Goal: Communication & Community: Connect with others

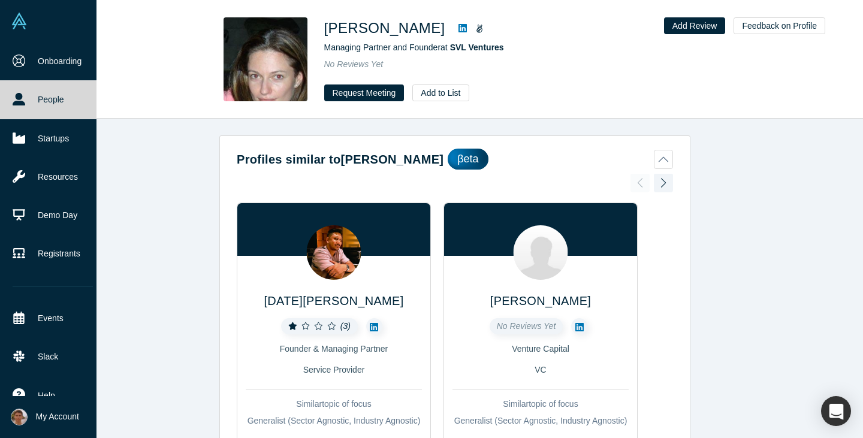
click at [23, 19] on img at bounding box center [19, 21] width 17 height 17
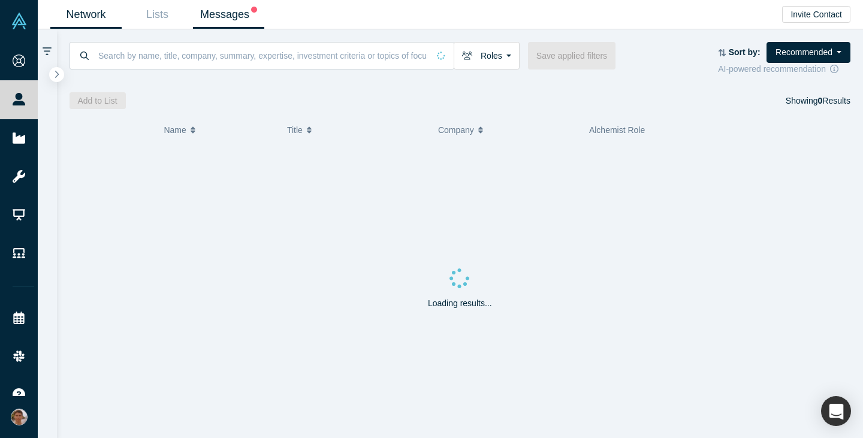
click at [206, 17] on link "Messages" at bounding box center [228, 15] width 71 height 28
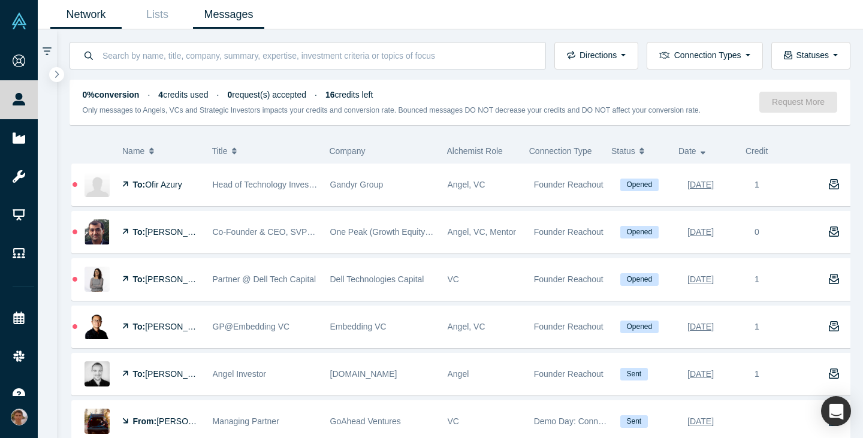
click at [80, 22] on link "Network" at bounding box center [85, 15] width 71 height 28
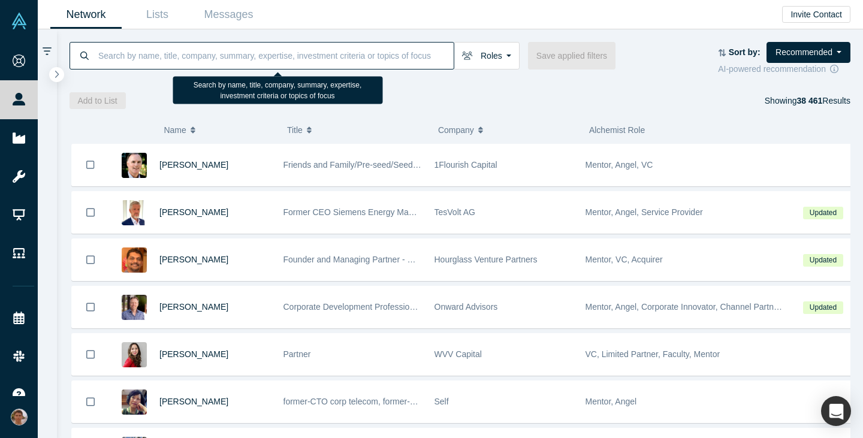
click at [357, 56] on input at bounding box center [275, 55] width 357 height 28
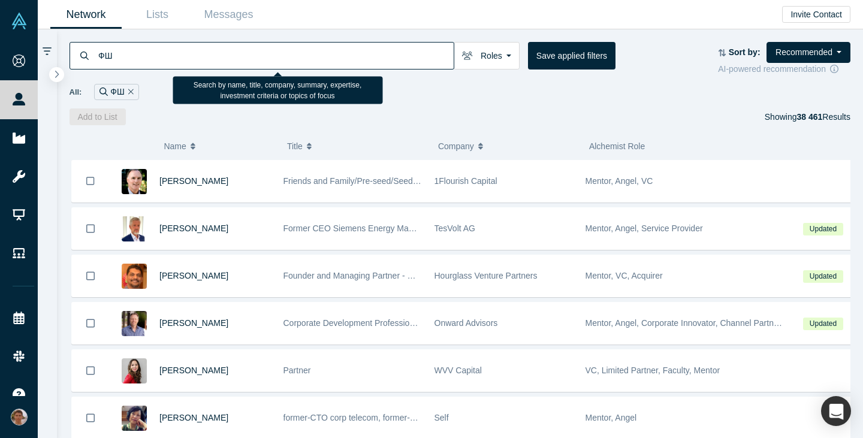
type input "Ф"
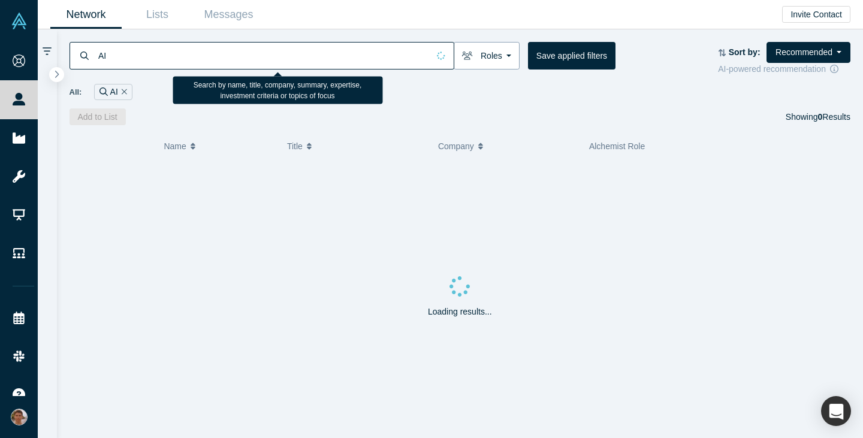
type input "AI"
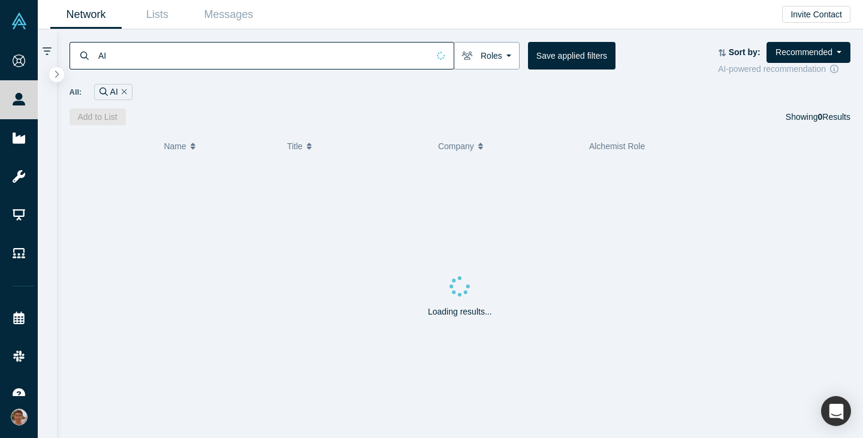
click at [490, 64] on button "Roles" at bounding box center [487, 56] width 66 height 28
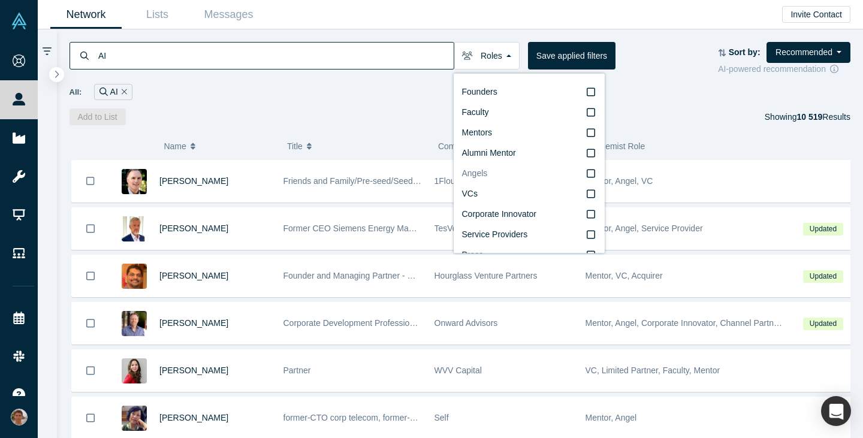
click at [587, 176] on icon at bounding box center [591, 173] width 8 height 10
click at [0, 0] on input "Angels" at bounding box center [0, 0] width 0 height 0
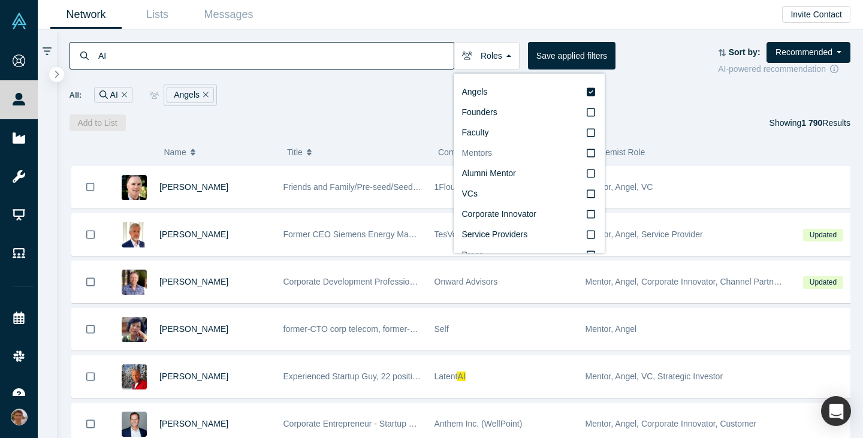
click at [574, 152] on label "Mentors" at bounding box center [529, 153] width 134 height 20
click at [0, 0] on input "Mentors" at bounding box center [0, 0] width 0 height 0
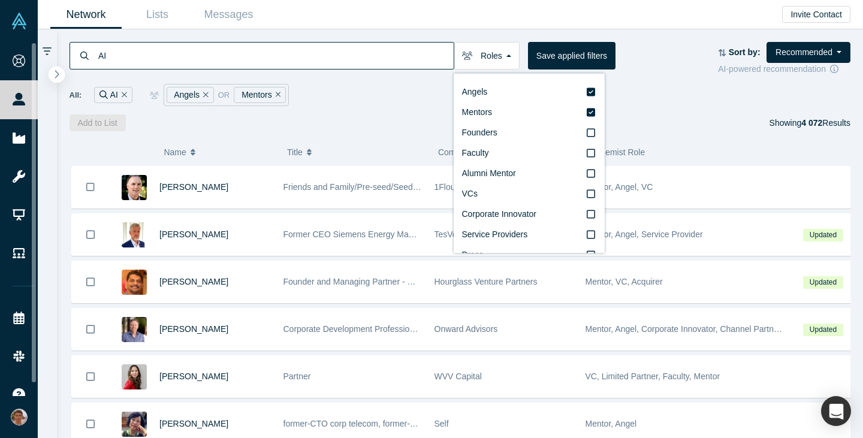
click at [59, 74] on icon "button" at bounding box center [57, 74] width 6 height 9
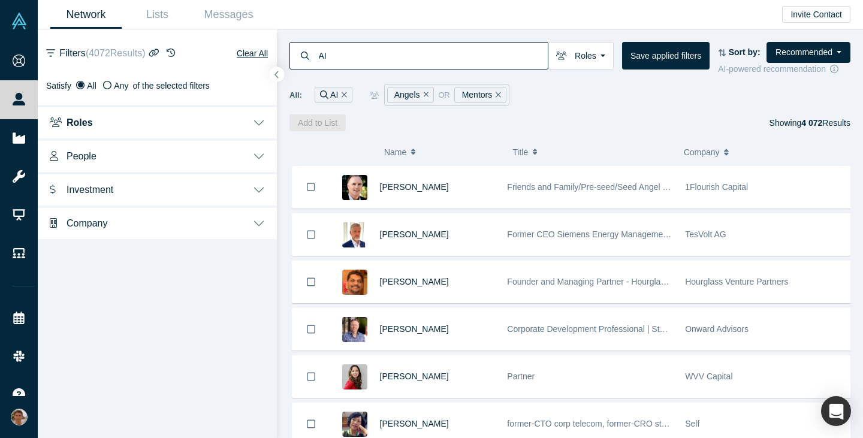
click at [240, 152] on button "People" at bounding box center [157, 155] width 239 height 34
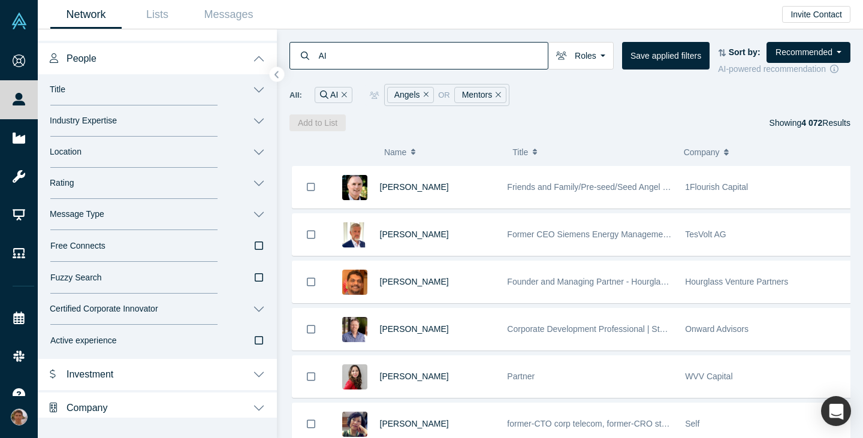
scroll to position [103, 0]
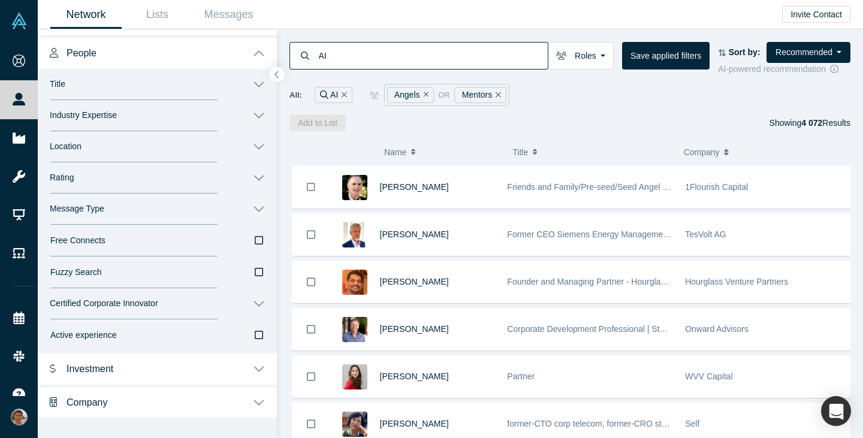
click at [229, 357] on button "Investment" at bounding box center [157, 368] width 239 height 34
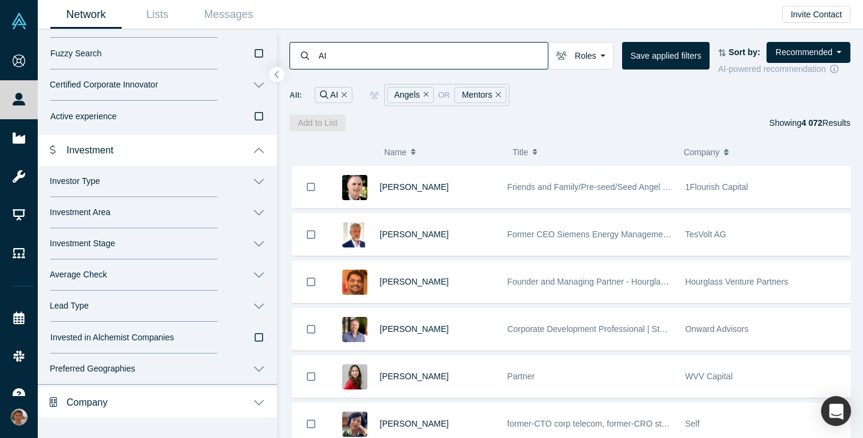
scroll to position [322, 0]
click at [238, 150] on button "Investment" at bounding box center [157, 149] width 239 height 34
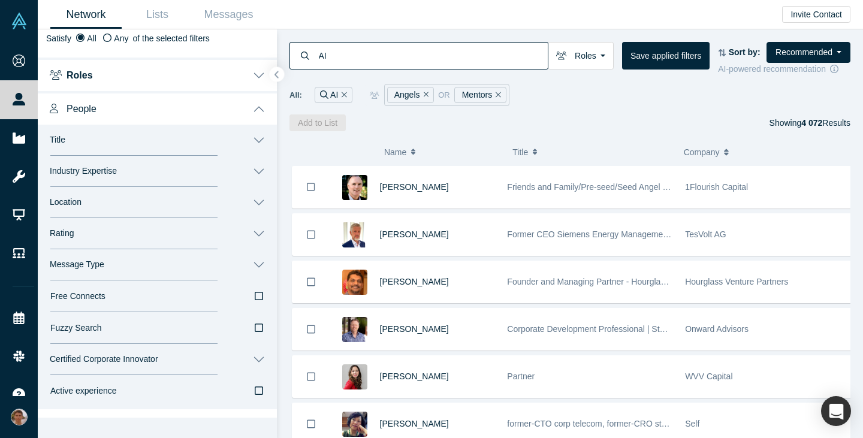
scroll to position [35, 0]
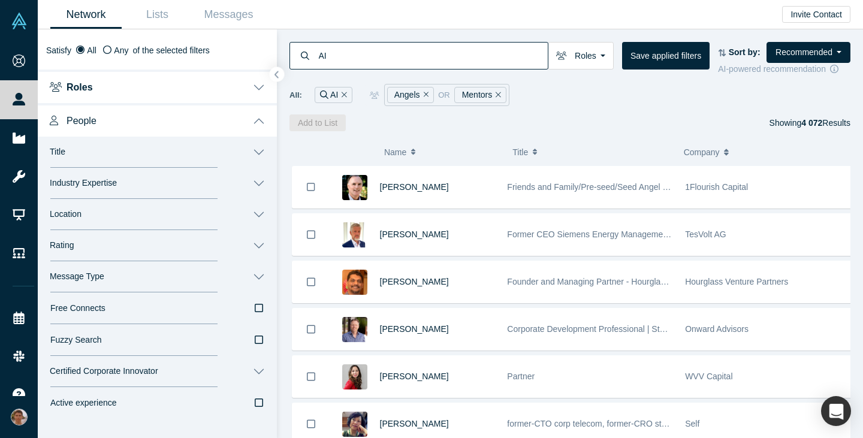
click at [214, 276] on button "Message Type" at bounding box center [157, 276] width 239 height 31
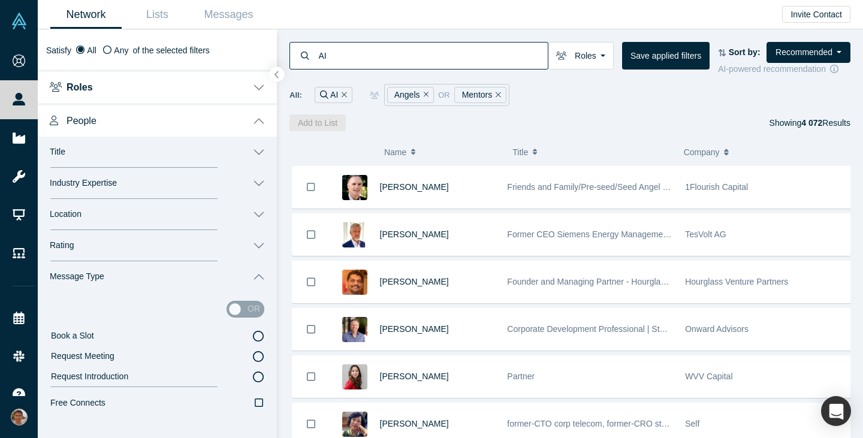
click at [214, 276] on button "Message Type" at bounding box center [157, 276] width 239 height 31
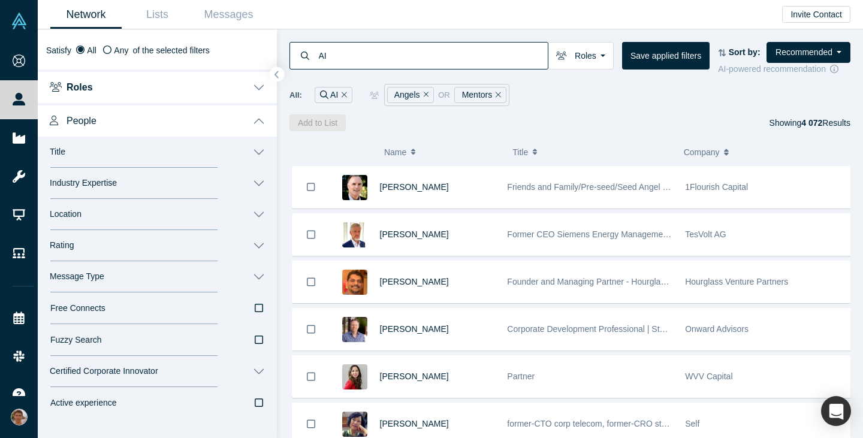
click at [229, 248] on button "Rating" at bounding box center [157, 245] width 239 height 31
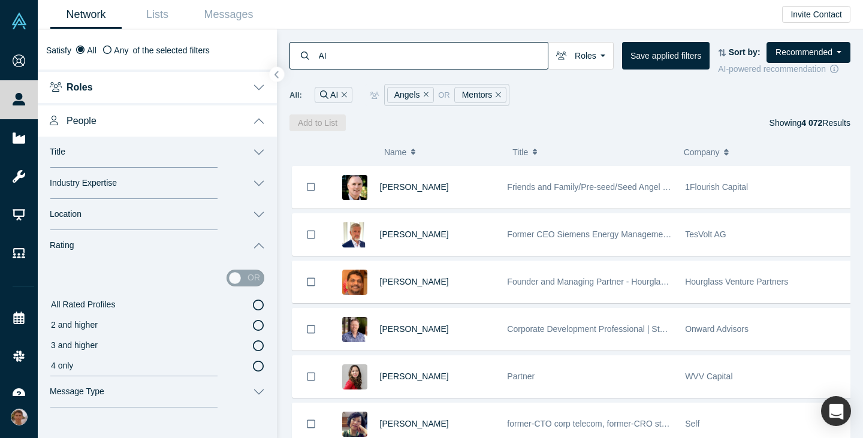
click at [230, 246] on button "Rating" at bounding box center [157, 245] width 239 height 31
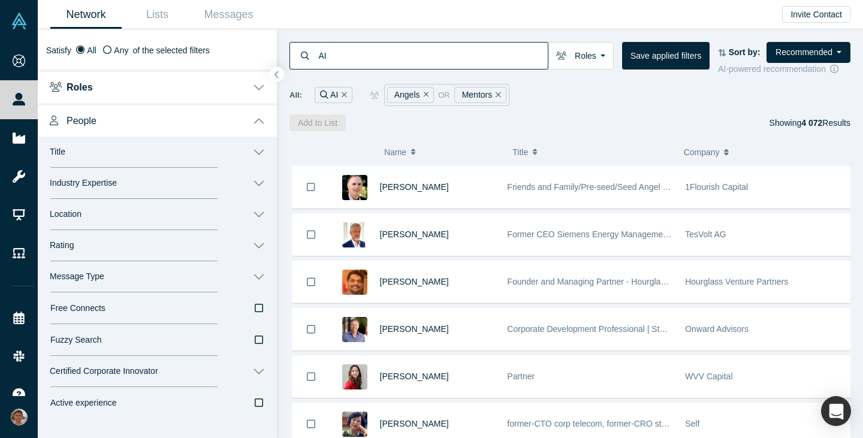
click at [212, 189] on button "Industry Expertise" at bounding box center [157, 183] width 239 height 31
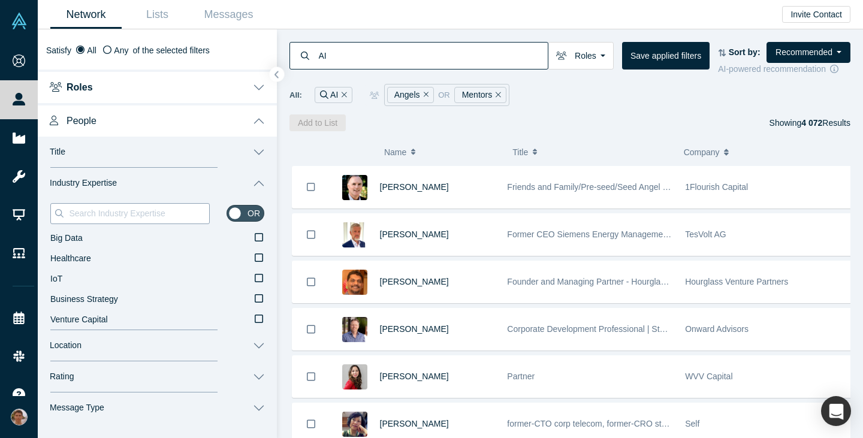
click at [150, 213] on input at bounding box center [138, 214] width 141 height 16
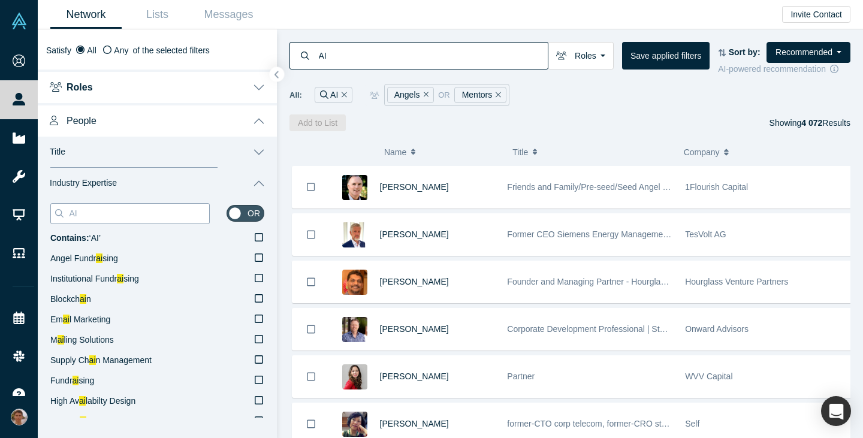
type input "A"
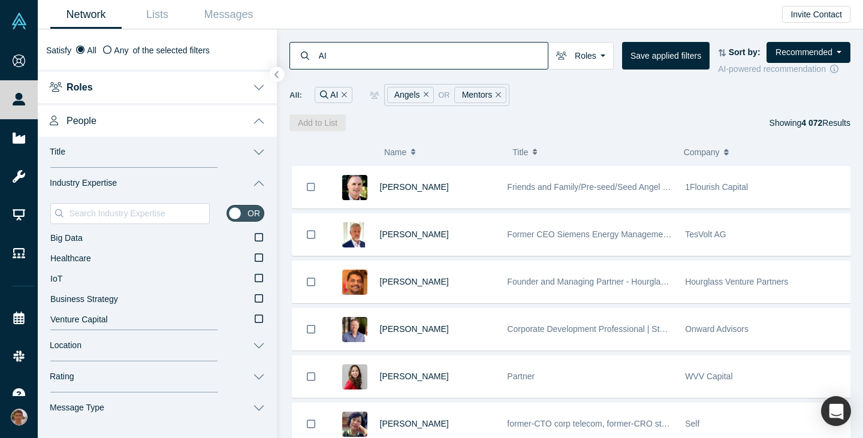
click at [247, 182] on button "Industry Expertise" at bounding box center [157, 183] width 239 height 31
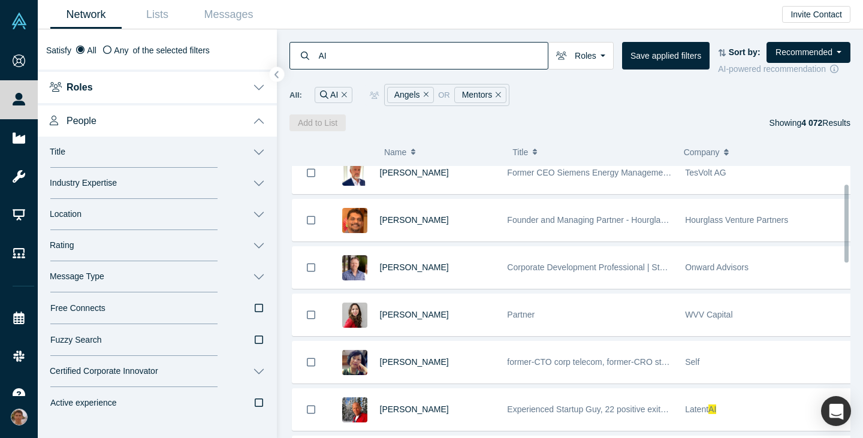
scroll to position [56, 0]
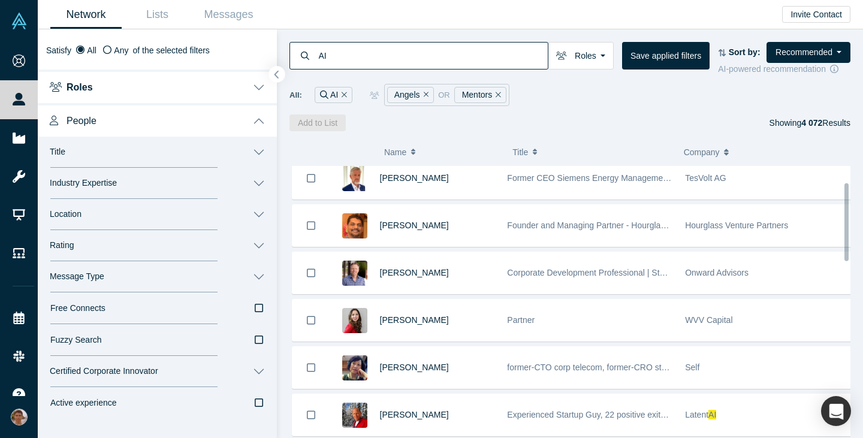
click at [278, 74] on icon "button" at bounding box center [277, 74] width 6 height 9
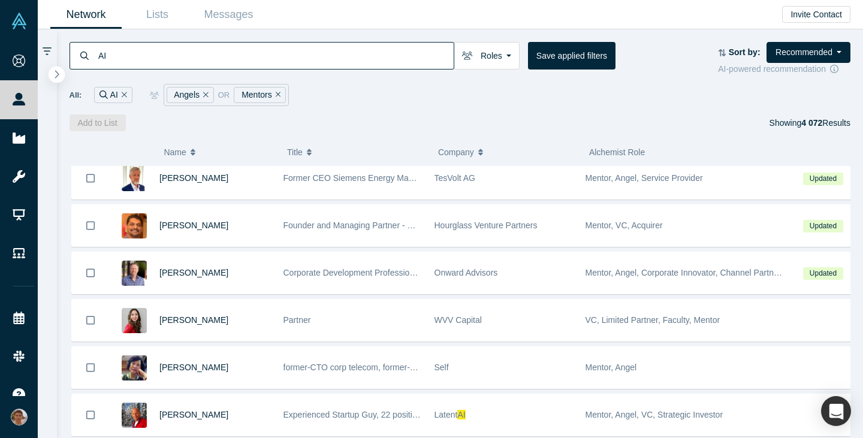
click at [59, 76] on icon "button" at bounding box center [57, 74] width 6 height 9
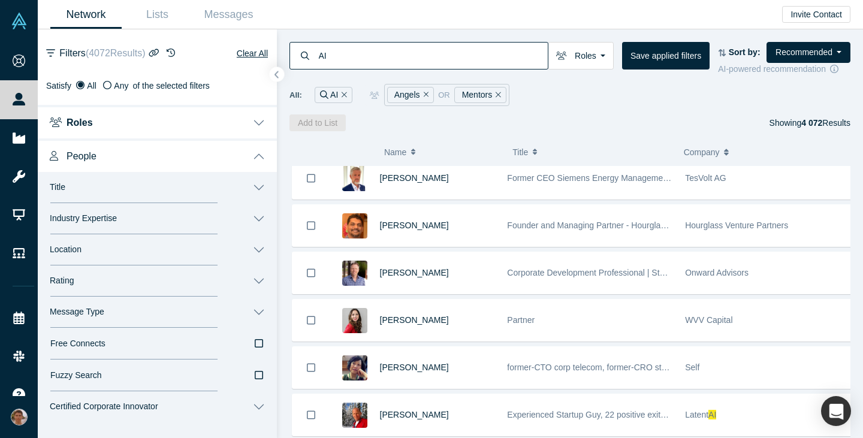
scroll to position [103, 0]
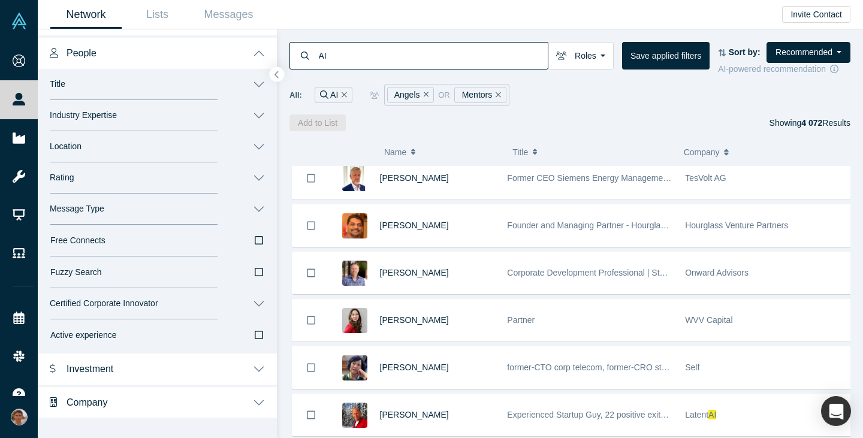
click at [218, 397] on button "Company" at bounding box center [157, 402] width 239 height 34
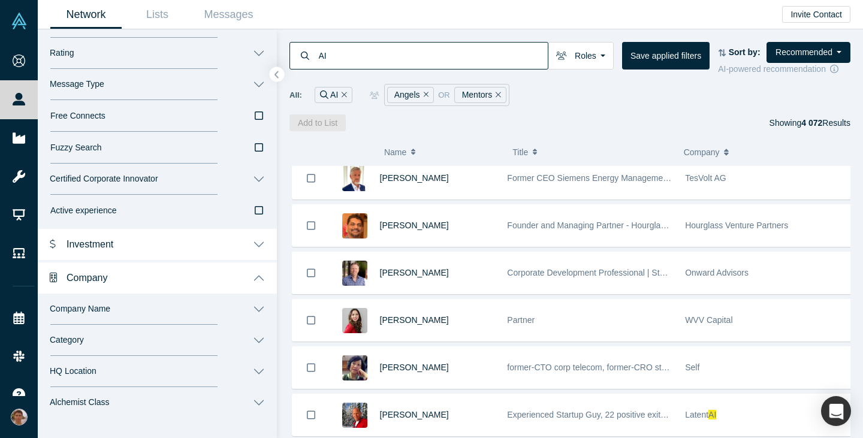
scroll to position [227, 0]
click at [176, 368] on button "HQ Location" at bounding box center [157, 372] width 239 height 31
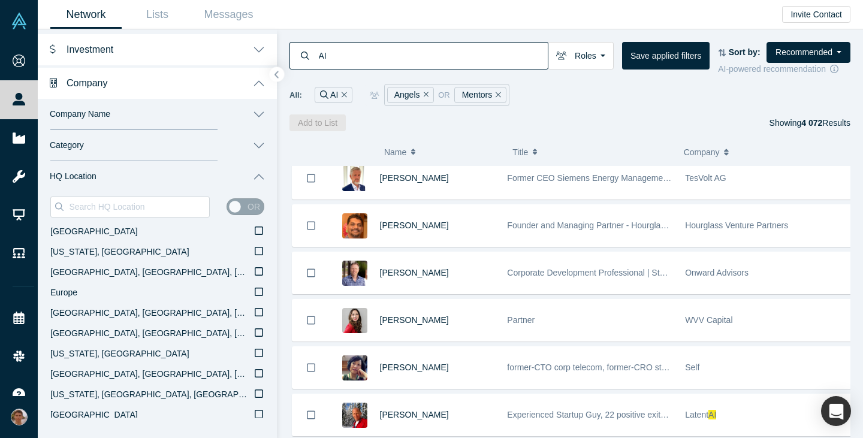
scroll to position [424, 0]
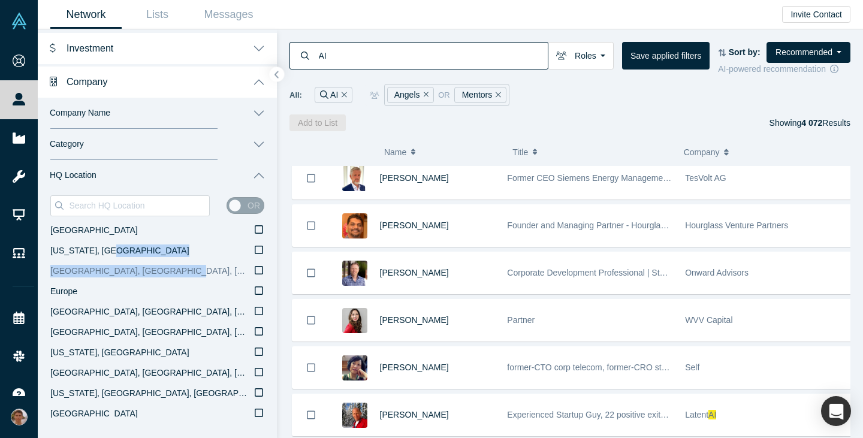
drag, startPoint x: 251, startPoint y: 249, endPoint x: 249, endPoint y: 270, distance: 21.1
click at [249, 270] on div "United States California, USA San Francisco Bay Area, CA, USA Europe San Franci…" at bounding box center [157, 323] width 214 height 204
click at [255, 270] on icon at bounding box center [259, 271] width 8 height 10
click at [0, 0] on input "San Francisco Bay Area, CA, USA" at bounding box center [0, 0] width 0 height 0
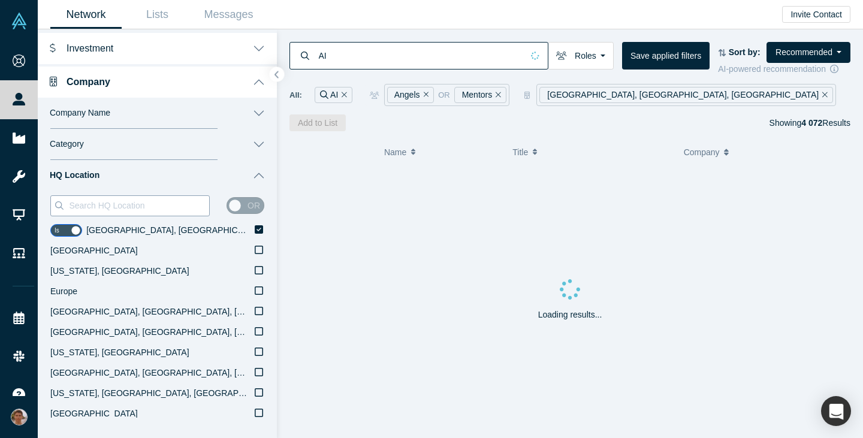
drag, startPoint x: 155, startPoint y: 204, endPoint x: 107, endPoint y: 203, distance: 48.0
click at [107, 203] on input at bounding box center [138, 206] width 141 height 16
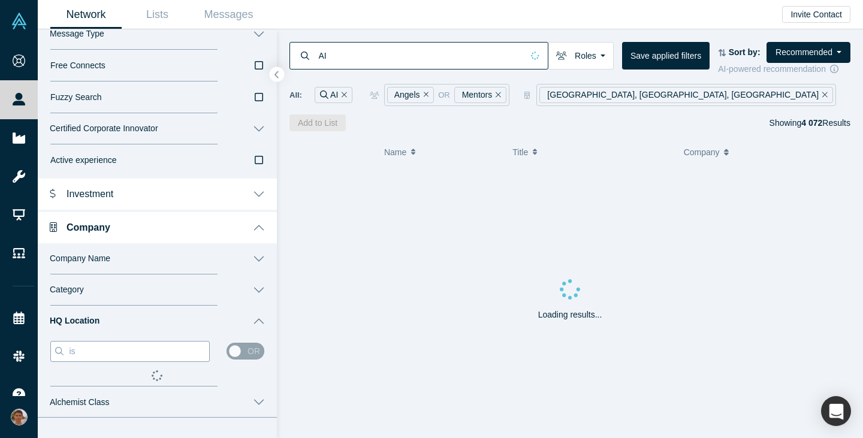
scroll to position [277, 0]
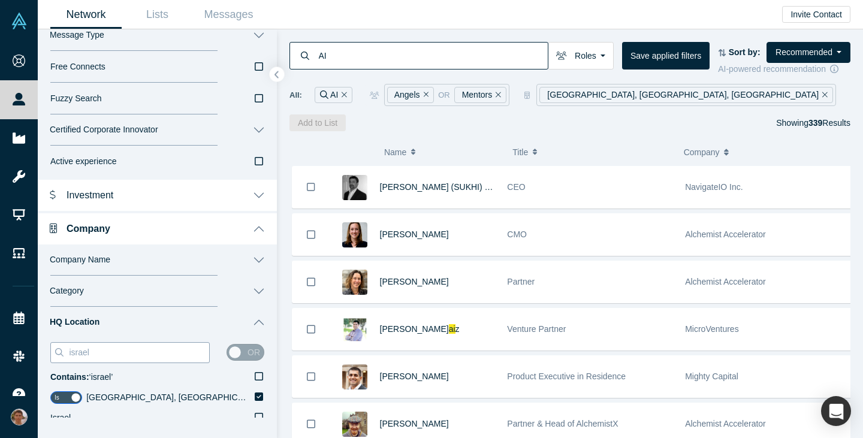
scroll to position [424, 0]
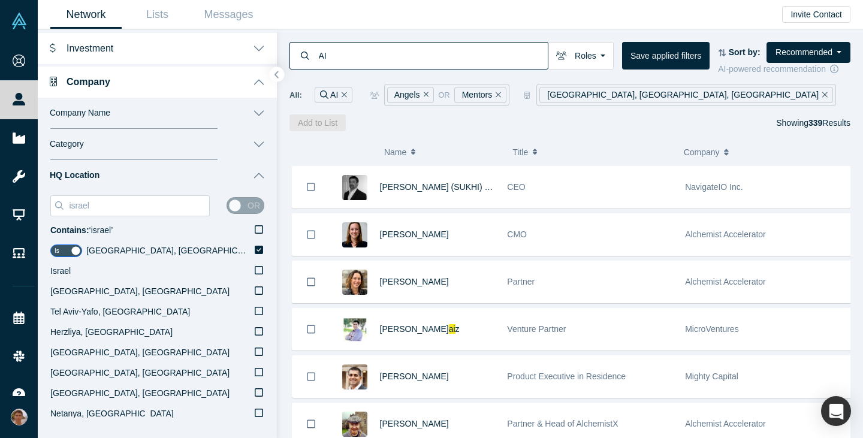
type input "israel"
click at [227, 206] on div "or" at bounding box center [246, 205] width 38 height 17
click at [255, 275] on icon at bounding box center [259, 271] width 8 height 10
click at [0, 0] on input "Israel" at bounding box center [0, 0] width 0 height 0
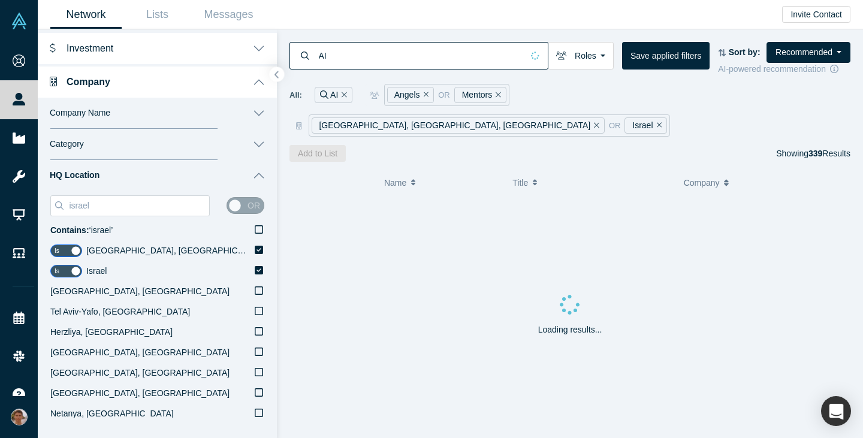
click at [231, 206] on div "or" at bounding box center [246, 205] width 38 height 17
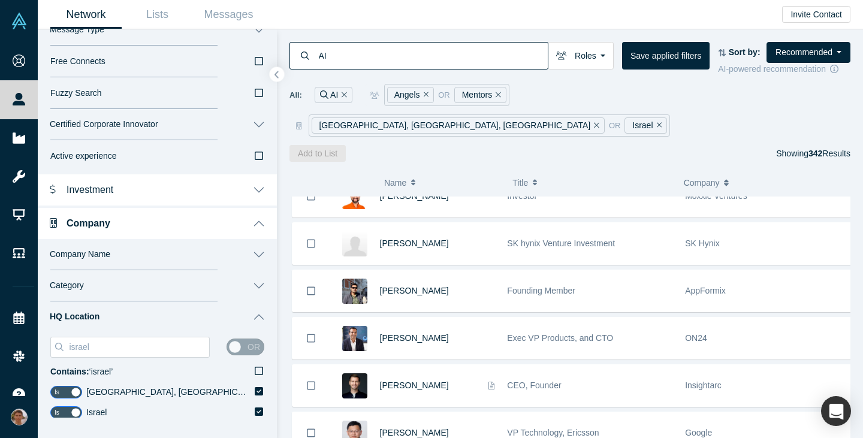
scroll to position [6168, 0]
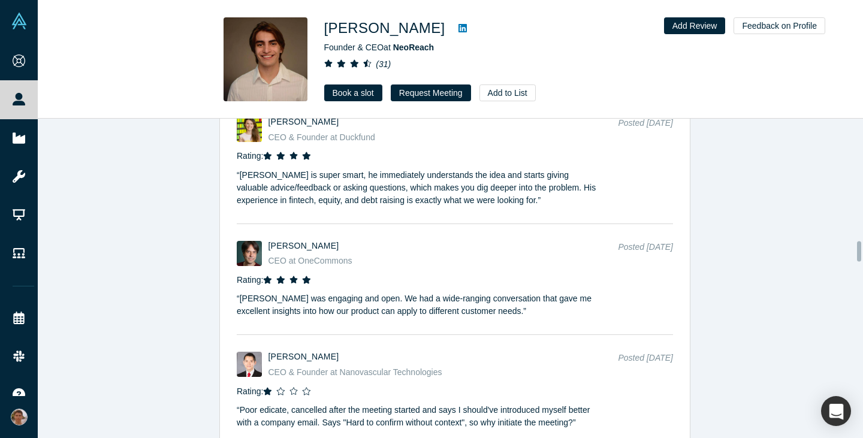
scroll to position [1927, 0]
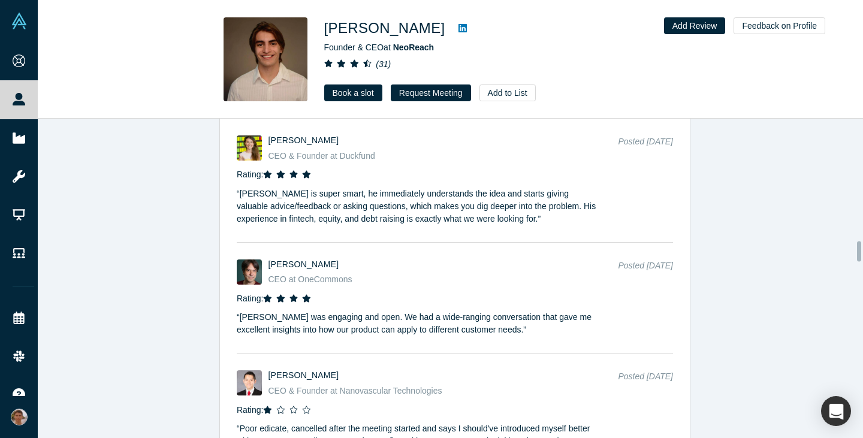
click at [459, 27] on icon at bounding box center [463, 28] width 8 height 8
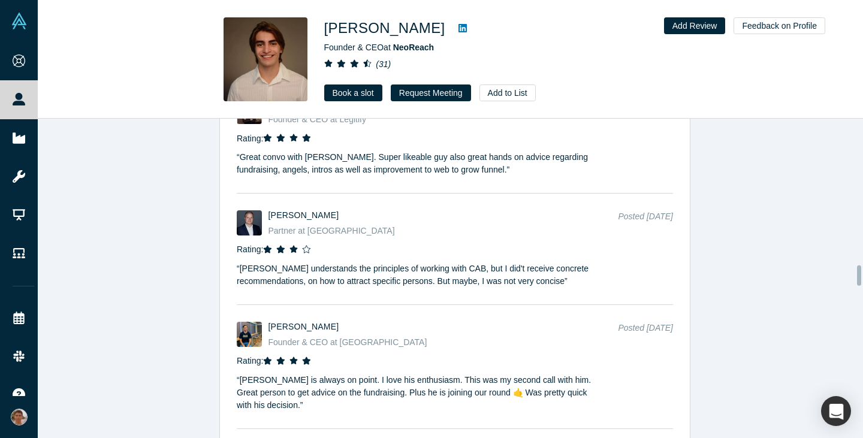
scroll to position [2310, 0]
click at [350, 98] on link "Book a slot" at bounding box center [353, 93] width 58 height 17
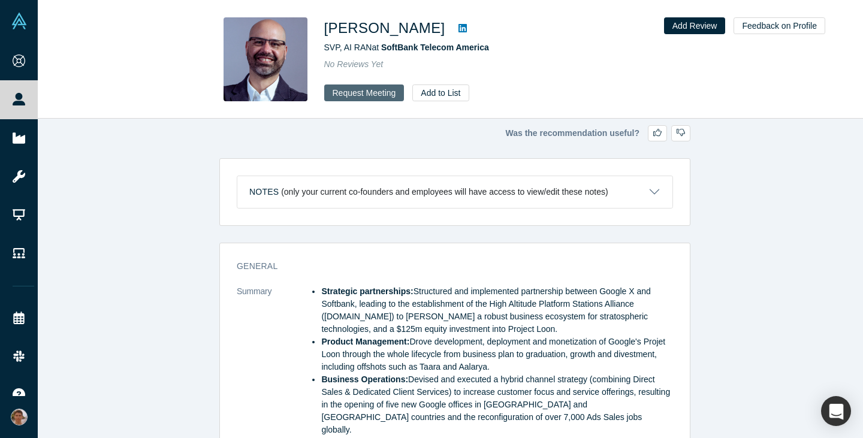
click at [370, 89] on button "Request Meeting" at bounding box center [364, 93] width 80 height 17
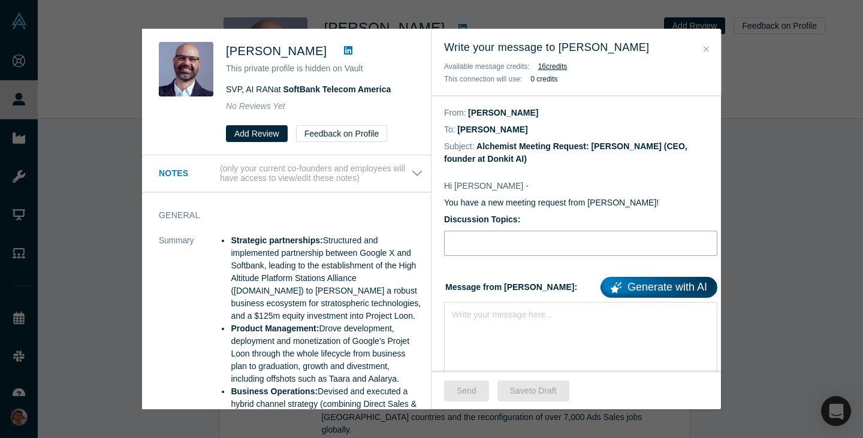
click at [488, 234] on input "Discussion Topics:" at bounding box center [580, 243] width 273 height 25
type input "P"
type input "A"
type input "Pitch feedback"
click at [498, 317] on div "rdw-editor" at bounding box center [581, 312] width 257 height 13
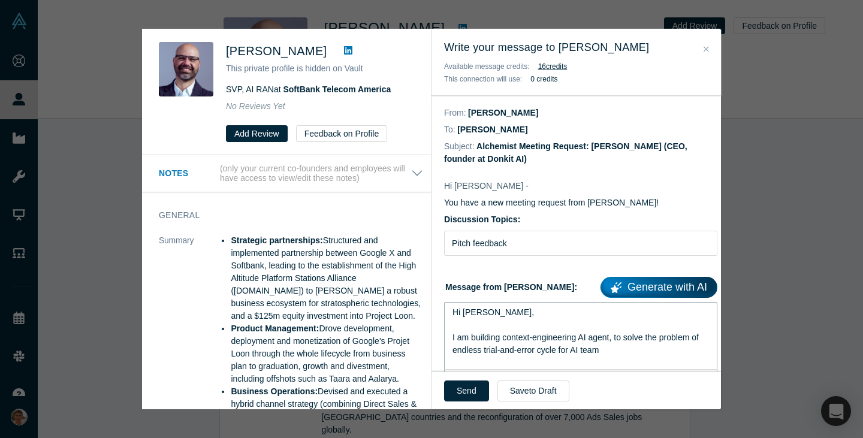
click at [487, 349] on span "Hi Mauro, I am building context-engineering AI agent, to solve the problem of e…" at bounding box center [577, 331] width 249 height 47
click at [492, 351] on span "Hi Mauro, I am building context-engineering AI agent, to solve the problem of e…" at bounding box center [577, 331] width 249 height 47
click at [644, 348] on div "Hi Mauro, I am building context-engineering AI agent, to solve the problem of e…" at bounding box center [581, 331] width 257 height 50
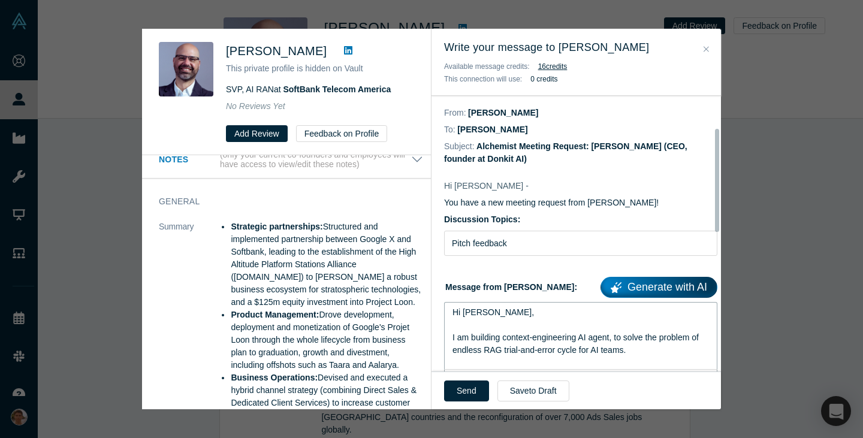
scroll to position [86, 0]
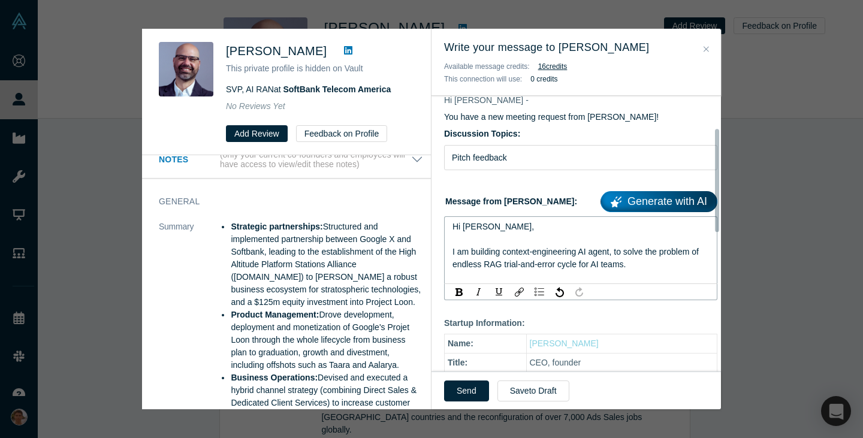
click at [668, 268] on div "Hi Mauro, I am building context-engineering AI agent, to solve the problem of e…" at bounding box center [581, 246] width 257 height 50
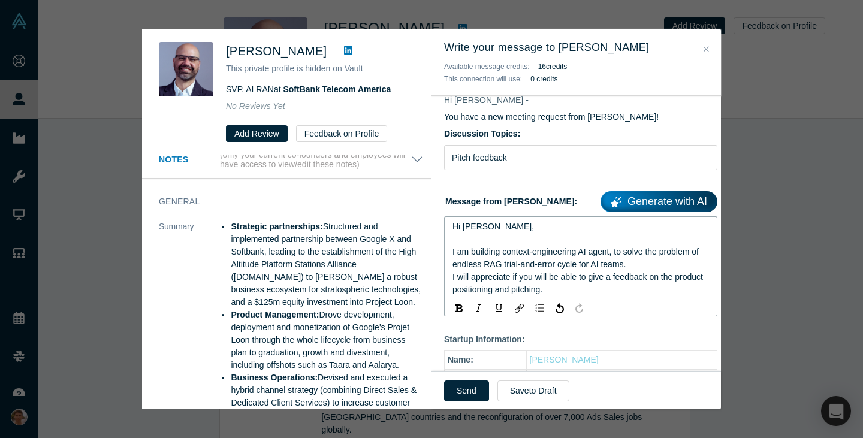
click at [658, 267] on div "Hi Mauro, I am building context-engineering AI agent, to solve the problem of e…" at bounding box center [581, 259] width 257 height 76
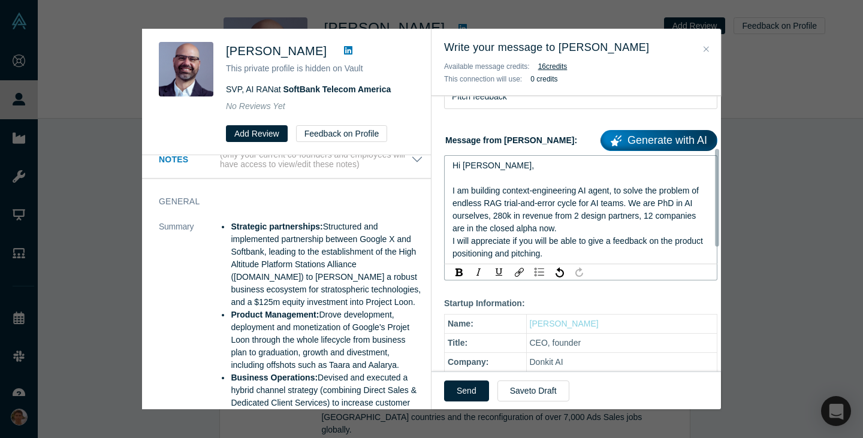
scroll to position [147, 0]
click at [606, 255] on div "Hi Mauro, I am building context-engineering AI agent, to solve the problem of e…" at bounding box center [581, 209] width 257 height 101
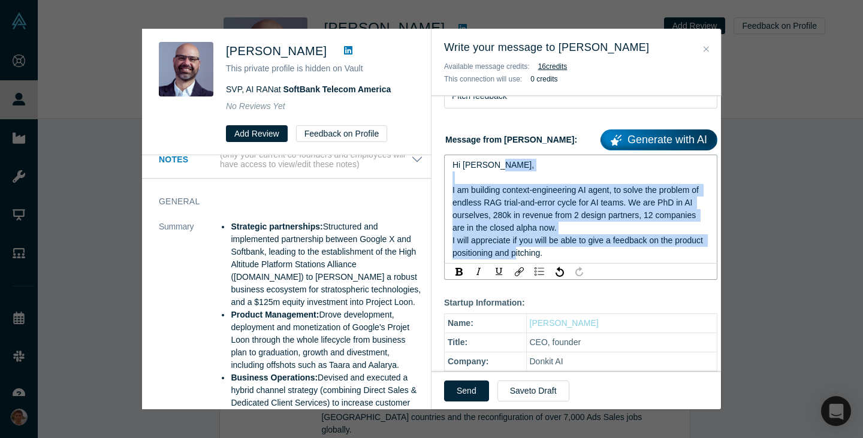
drag, startPoint x: 606, startPoint y: 255, endPoint x: 450, endPoint y: 189, distance: 169.8
click at [450, 189] on div "Hi Mauro, I am building context-engineering AI agent, to solve the problem of e…" at bounding box center [580, 209] width 273 height 109
copy span "I am building context-engineering AI agent, to solve the problem of endless RAG…"
click at [600, 253] on div "Hi Mauro, I am building context-engineering AI agent, to solve the problem of e…" at bounding box center [581, 209] width 257 height 101
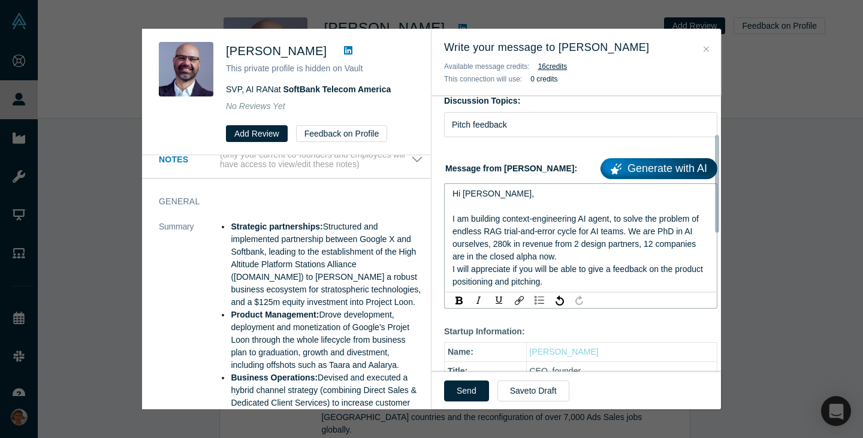
scroll to position [107, 0]
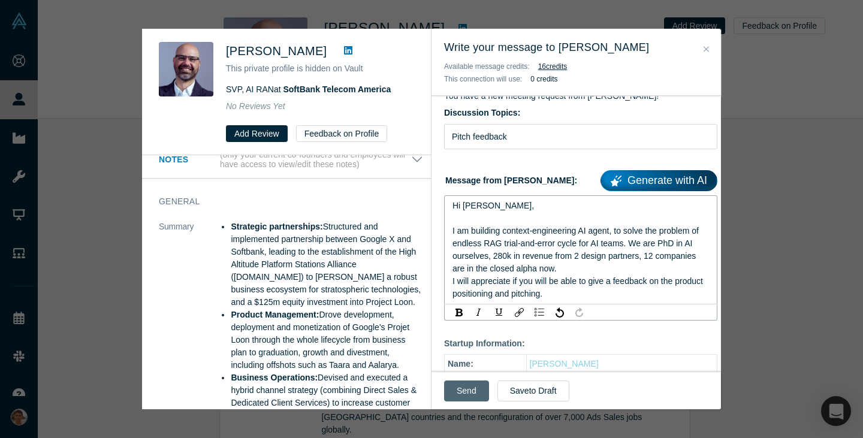
click at [474, 382] on button "Send" at bounding box center [466, 391] width 45 height 21
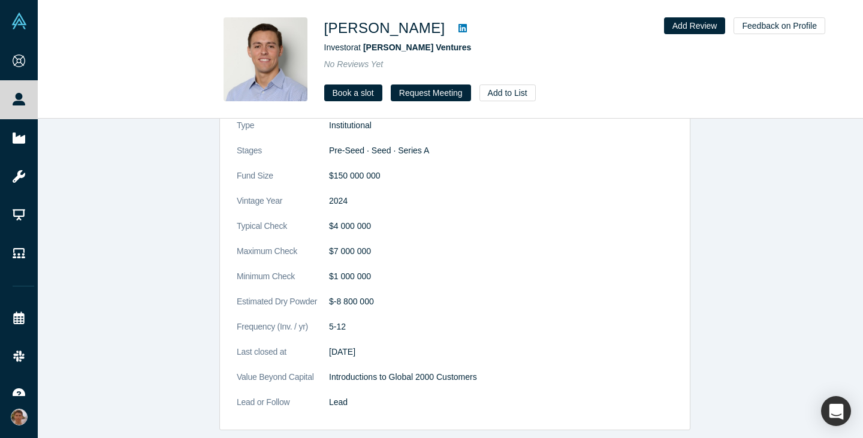
scroll to position [1236, 0]
click at [356, 98] on link "Book a slot" at bounding box center [353, 93] width 58 height 17
click at [415, 91] on button "Request Meeting" at bounding box center [431, 93] width 80 height 17
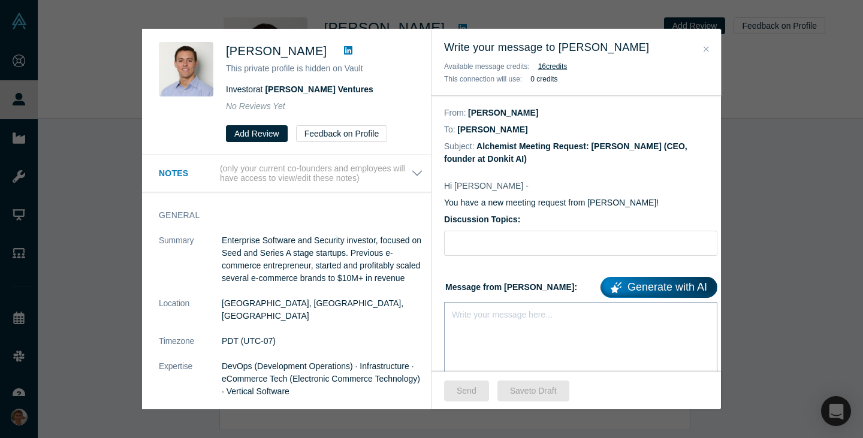
click at [509, 326] on div "Write your message here..." at bounding box center [580, 344] width 273 height 84
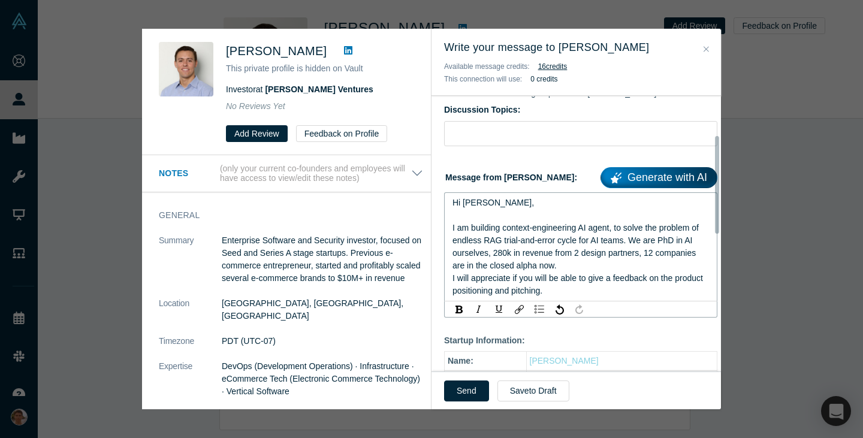
scroll to position [110, 0]
click at [579, 293] on div "I will appreciate if you will be able to give a feedback on the product positio…" at bounding box center [581, 284] width 257 height 25
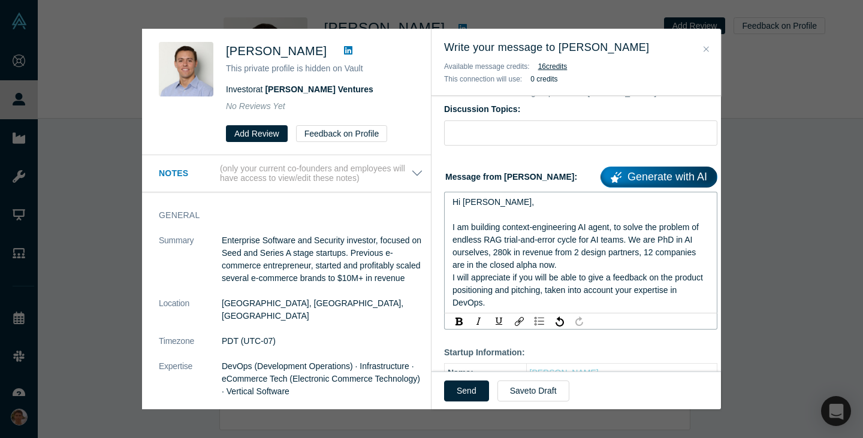
click at [582, 264] on div "Hi Chris, I am building context-engineering AI agent, to solve the problem of e…" at bounding box center [581, 234] width 257 height 76
click at [510, 134] on input "Discussion Topics:" at bounding box center [580, 132] width 273 height 25
type input "Pitch feedback"
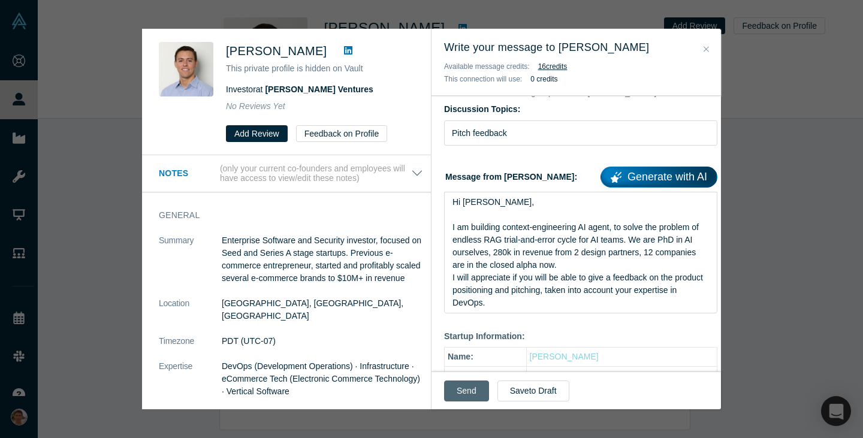
click at [469, 390] on button "Send" at bounding box center [466, 391] width 45 height 21
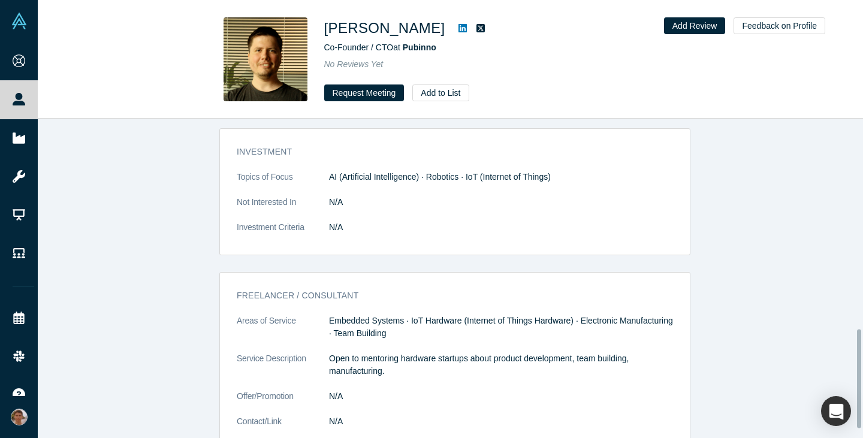
scroll to position [708, 0]
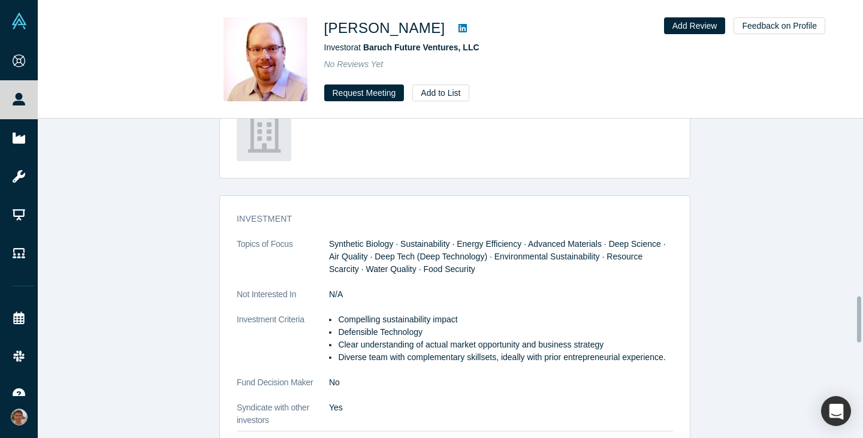
scroll to position [1236, 0]
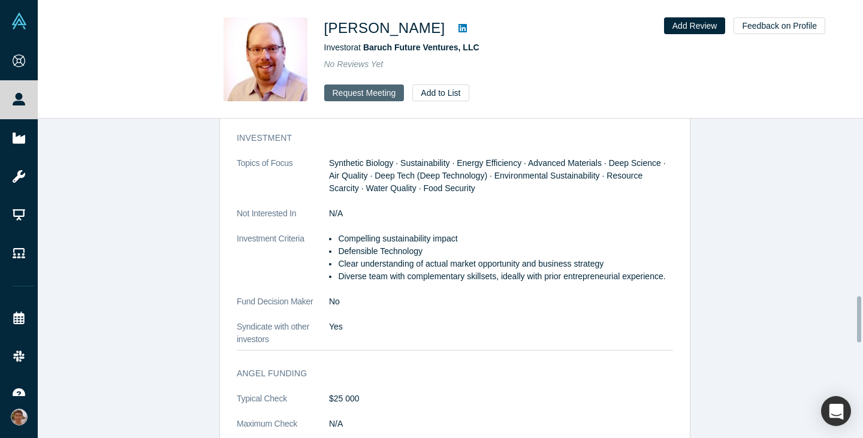
click at [358, 97] on button "Request Meeting" at bounding box center [364, 93] width 80 height 17
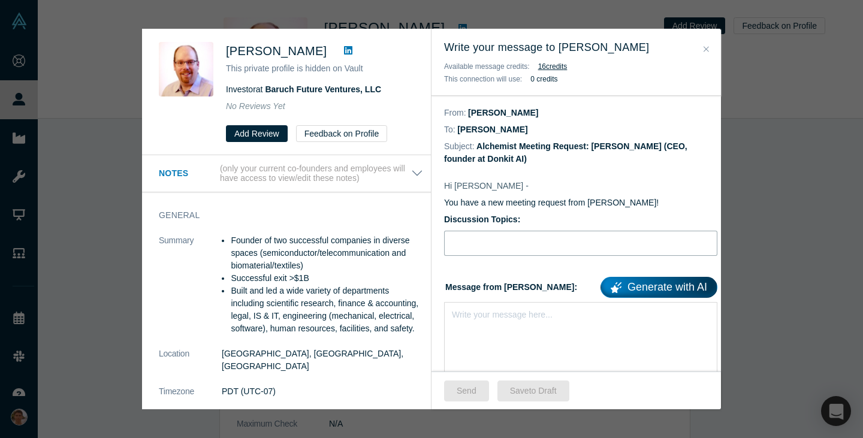
click at [512, 233] on input "Discussion Topics:" at bounding box center [580, 243] width 273 height 25
type input "Pitch feedback"
click at [494, 319] on div "Write your message here..." at bounding box center [502, 315] width 101 height 13
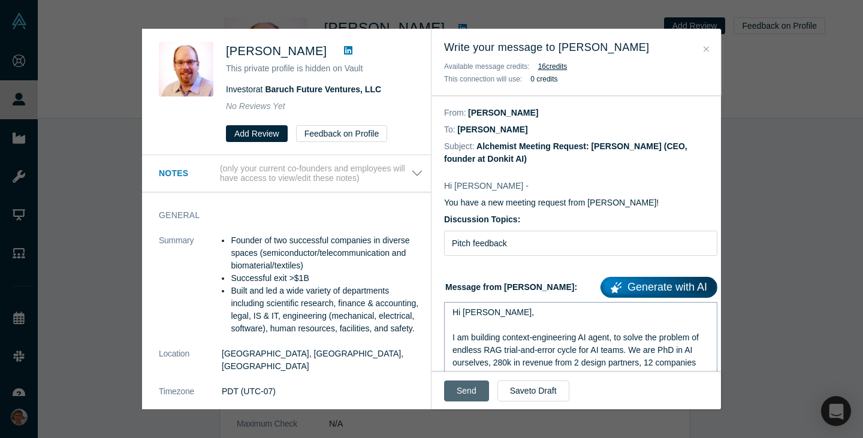
click at [457, 389] on button "Send" at bounding box center [466, 391] width 45 height 21
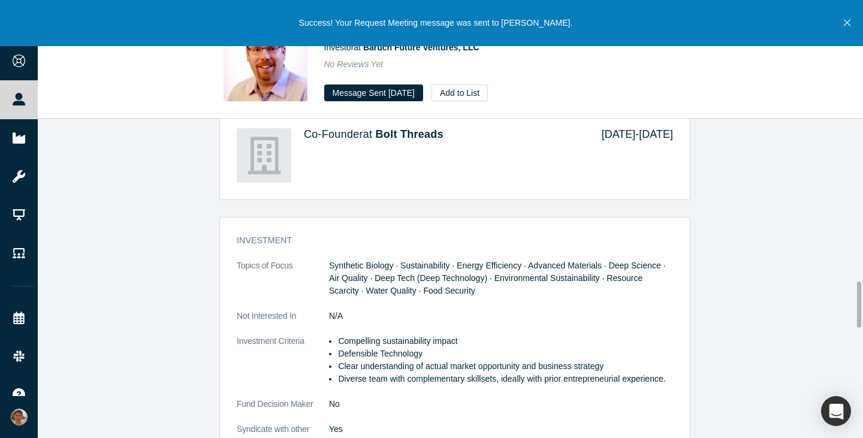
scroll to position [1132, 0]
click at [519, 61] on div "No Reviews Yet" at bounding box center [492, 64] width 336 height 13
click at [848, 16] on button "Close" at bounding box center [847, 23] width 15 height 46
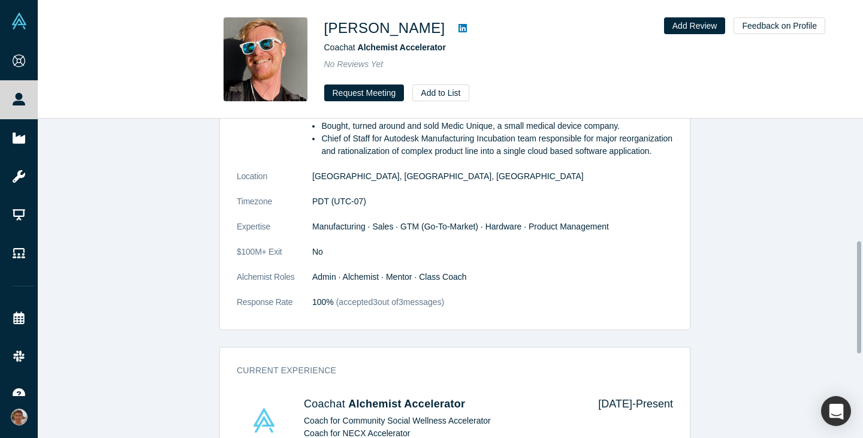
scroll to position [347, 0]
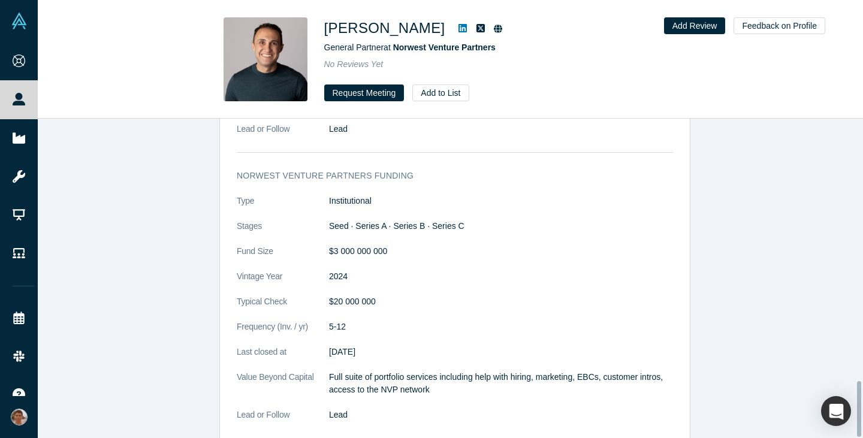
scroll to position [1498, 0]
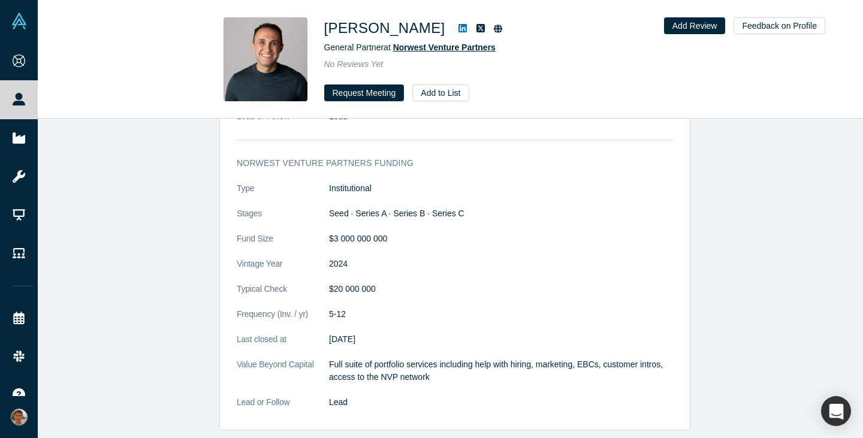
click at [457, 46] on span "Norwest Venture Partners" at bounding box center [444, 48] width 103 height 10
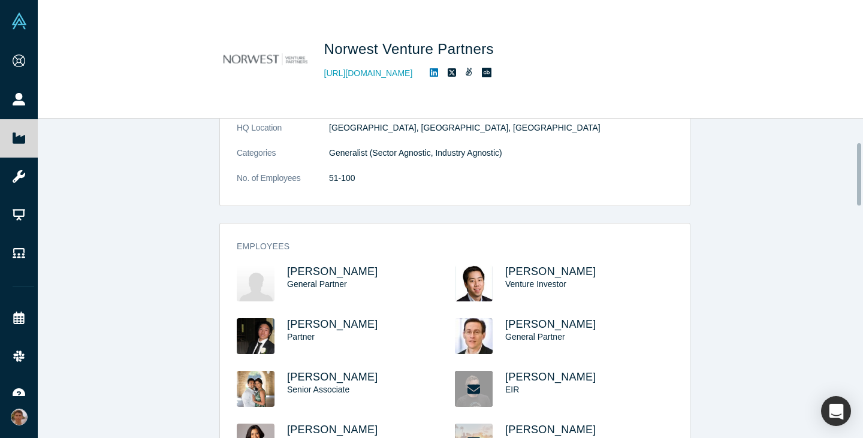
scroll to position [120, 0]
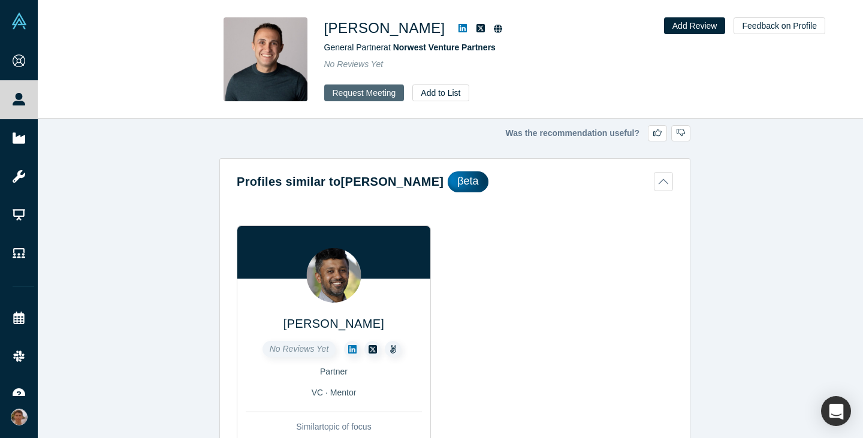
click at [375, 94] on button "Request Meeting" at bounding box center [364, 93] width 80 height 17
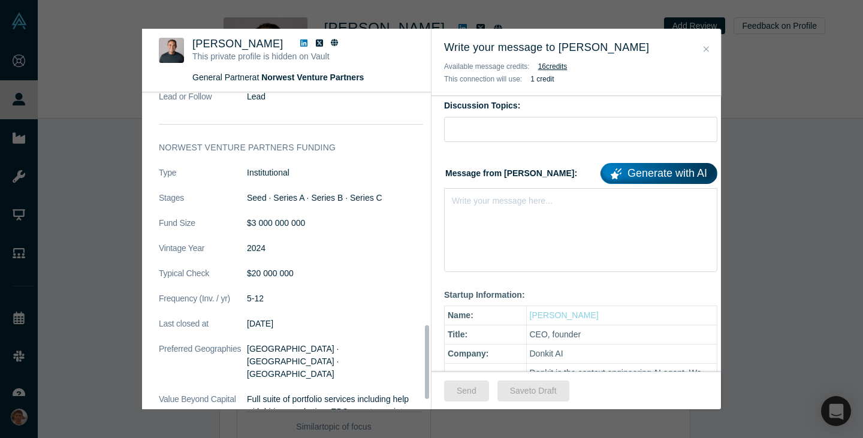
scroll to position [1008, 0]
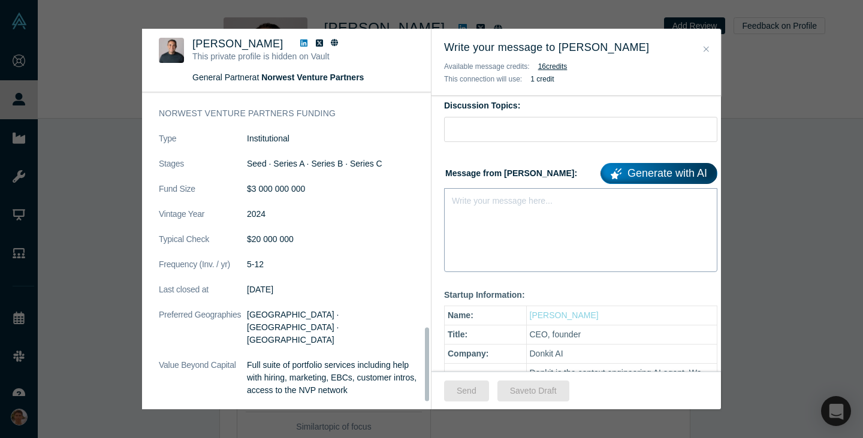
click at [501, 224] on div "Write your message here..." at bounding box center [580, 230] width 273 height 84
click at [531, 204] on div "rdw-editor" at bounding box center [581, 198] width 257 height 13
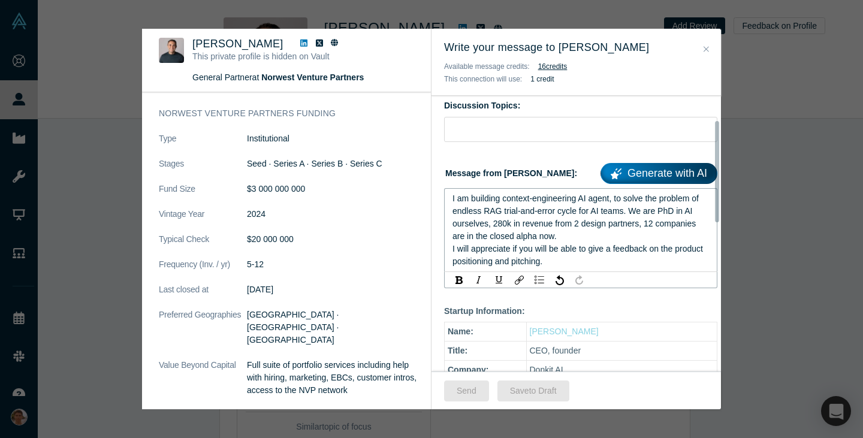
scroll to position [45, 0]
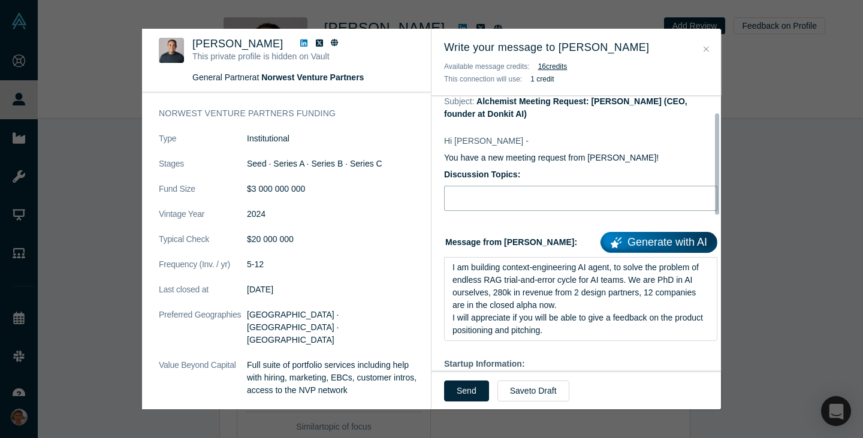
click at [484, 198] on input "Discussion Topics:" at bounding box center [580, 198] width 273 height 25
type input "Pitch feedback"
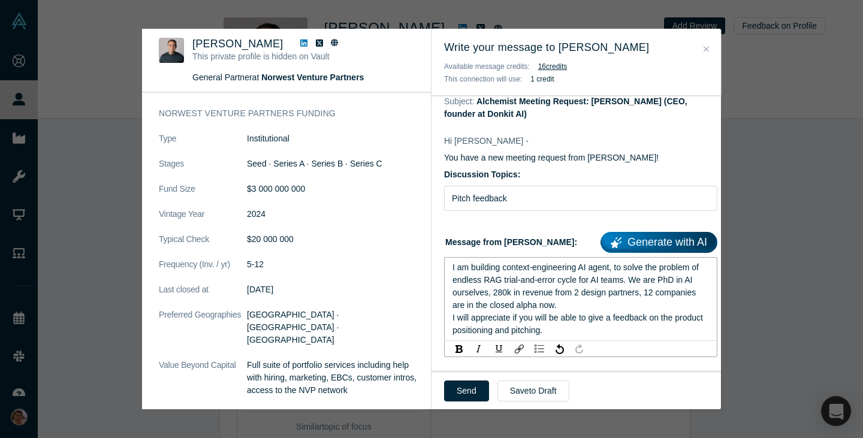
click at [454, 263] on span "I am building context-engineering AI agent, to solve the problem of endless RAG…" at bounding box center [577, 286] width 249 height 47
click at [457, 267] on div "I am building context-engineering AI agent, to solve the problem of endless RAG…" at bounding box center [581, 286] width 257 height 50
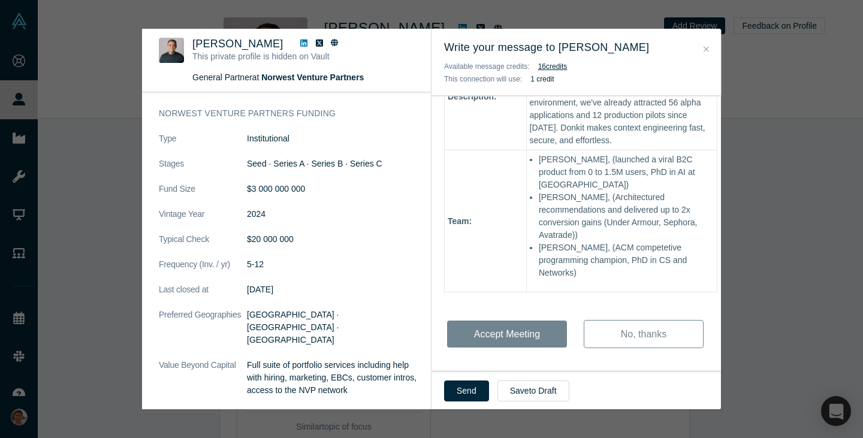
scroll to position [481, 0]
click at [499, 329] on div "Hi Dave - You have a new meeting request from Mikhail Baklanov! Discussion Topi…" at bounding box center [581, 43] width 299 height 673
click at [466, 390] on button "Send" at bounding box center [466, 391] width 45 height 21
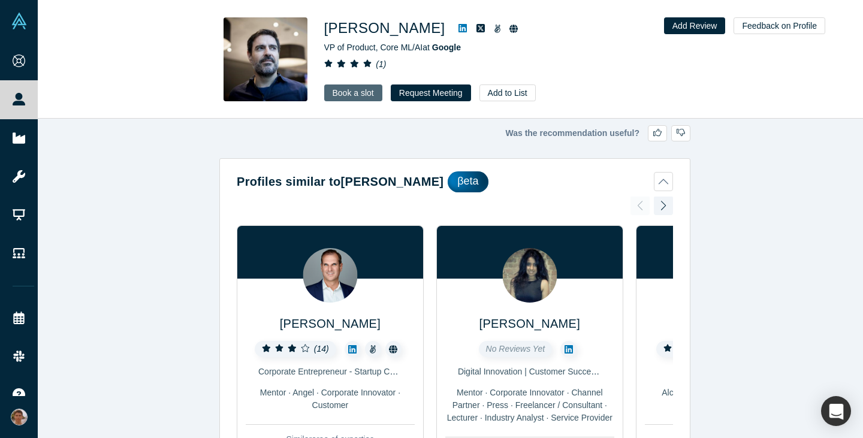
click at [363, 94] on link "Book a slot" at bounding box center [353, 93] width 58 height 17
click at [430, 98] on button "Request Meeting" at bounding box center [431, 93] width 80 height 17
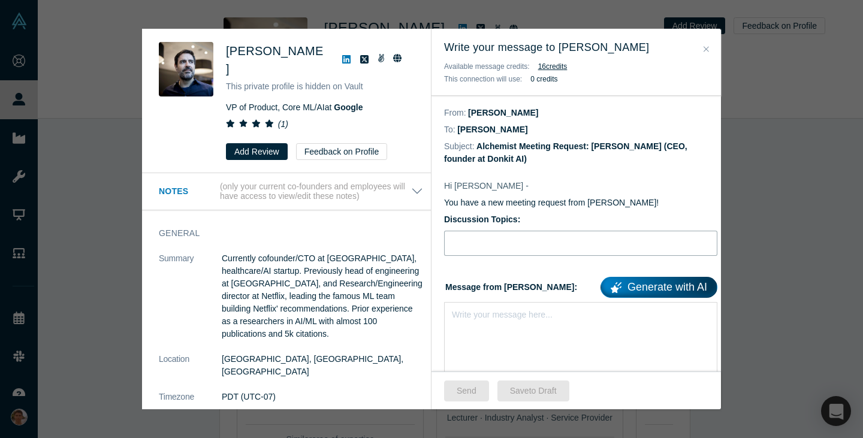
click at [535, 235] on input "Discussion Topics:" at bounding box center [580, 243] width 273 height 25
type input "Pitch feedback"
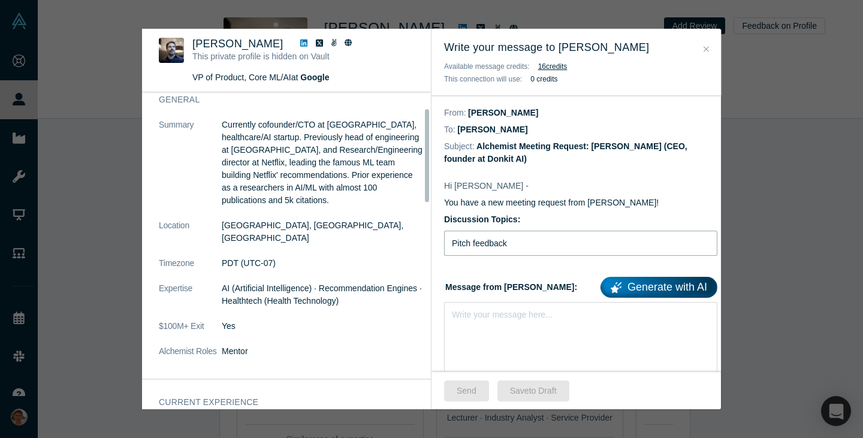
scroll to position [54, 0]
click at [500, 332] on div "Write your message here..." at bounding box center [580, 344] width 273 height 84
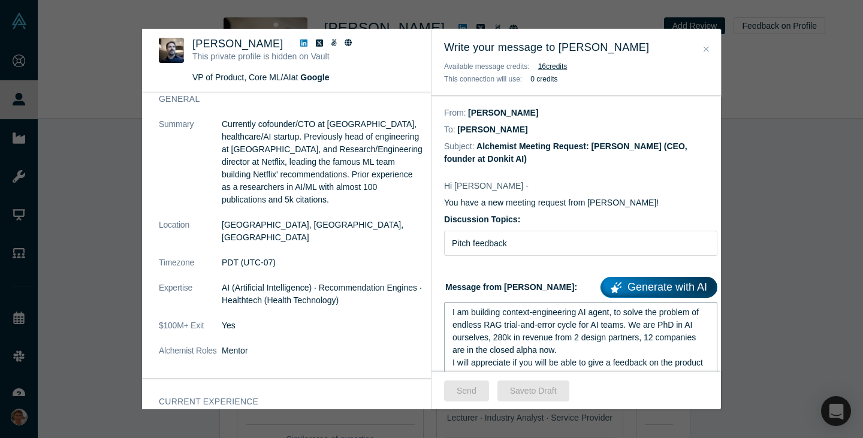
click at [453, 313] on span "I am building context-engineering AI agent, to solve the problem of endless RAG…" at bounding box center [577, 331] width 249 height 47
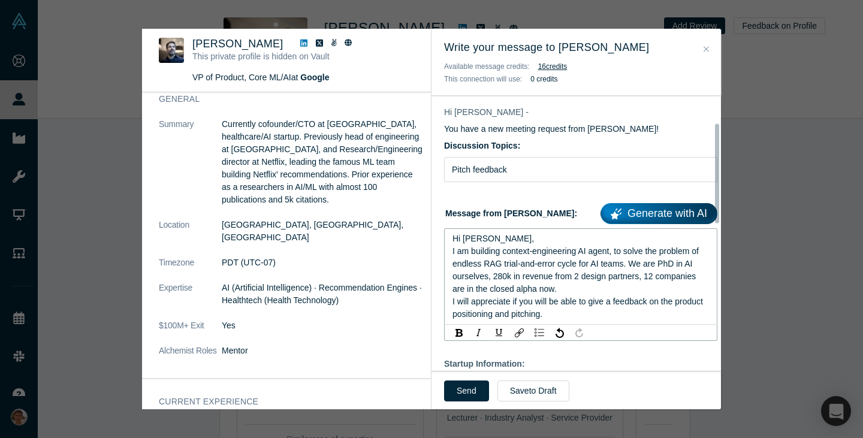
scroll to position [74, 0]
click at [453, 303] on span "I will appreciate if you will be able to give a feedback on the product positio…" at bounding box center [579, 307] width 253 height 22
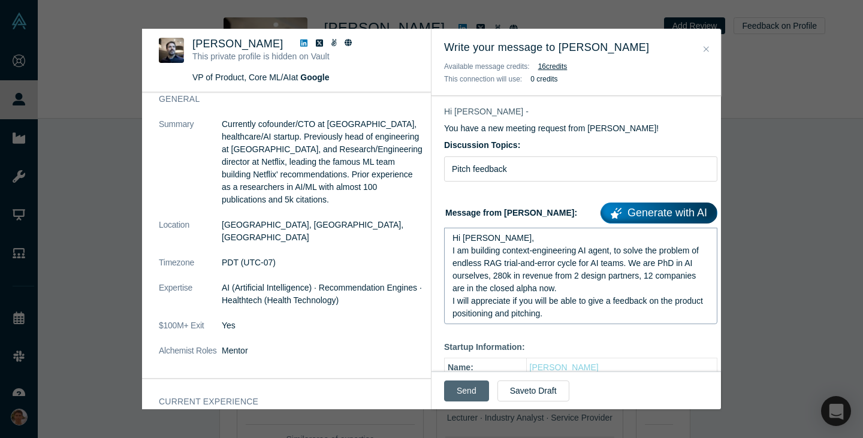
click at [461, 387] on button "Send" at bounding box center [466, 391] width 45 height 21
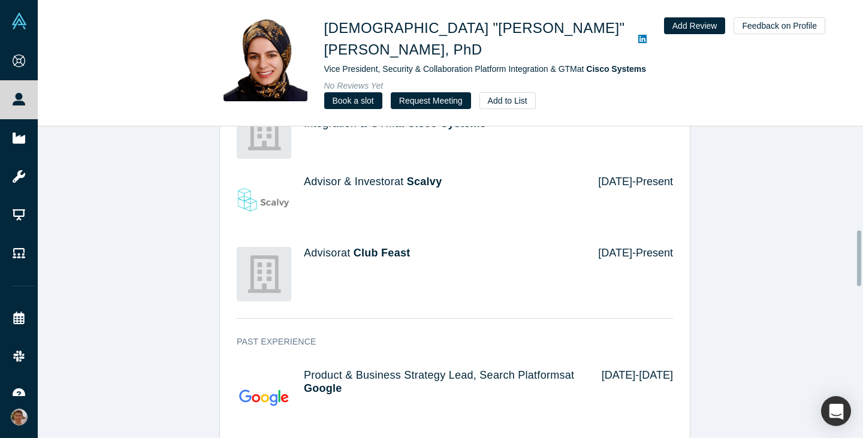
scroll to position [591, 0]
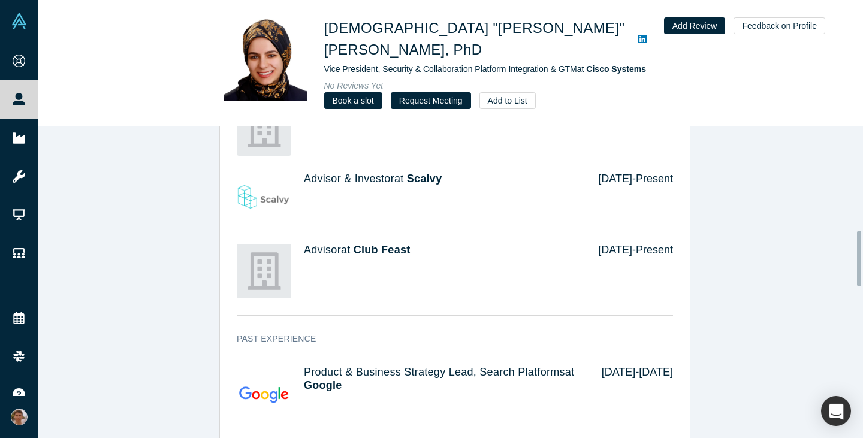
click at [638, 34] on icon at bounding box center [642, 39] width 8 height 10
click at [361, 97] on link "Book a slot" at bounding box center [353, 100] width 58 height 17
click at [430, 92] on button "Request Meeting" at bounding box center [431, 100] width 80 height 17
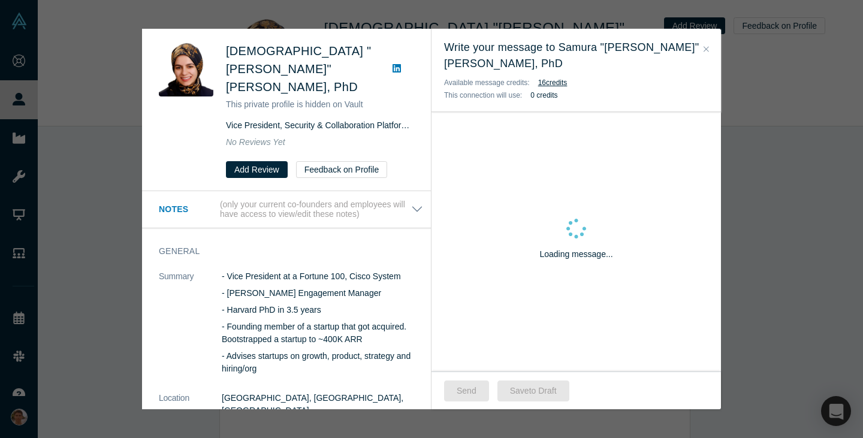
click at [520, 234] on div "Loading message..." at bounding box center [577, 242] width 290 height 260
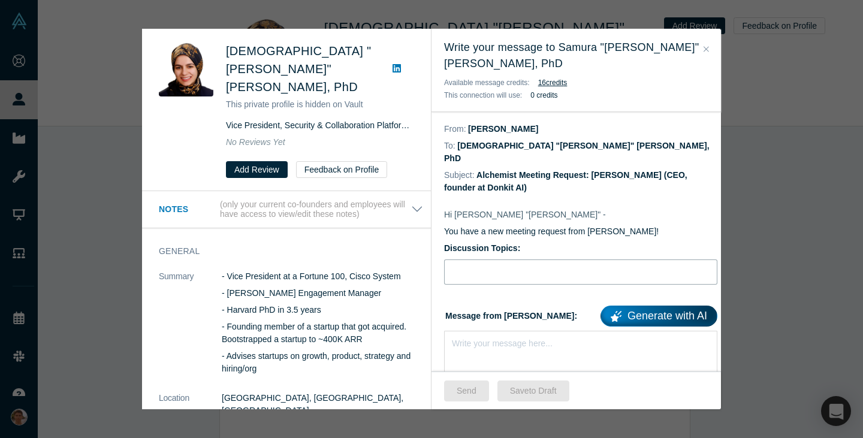
click at [520, 260] on input "Discussion Topics:" at bounding box center [580, 272] width 273 height 25
type input "Pitch feedback"
click at [504, 331] on div "Write your message here..." at bounding box center [580, 373] width 273 height 84
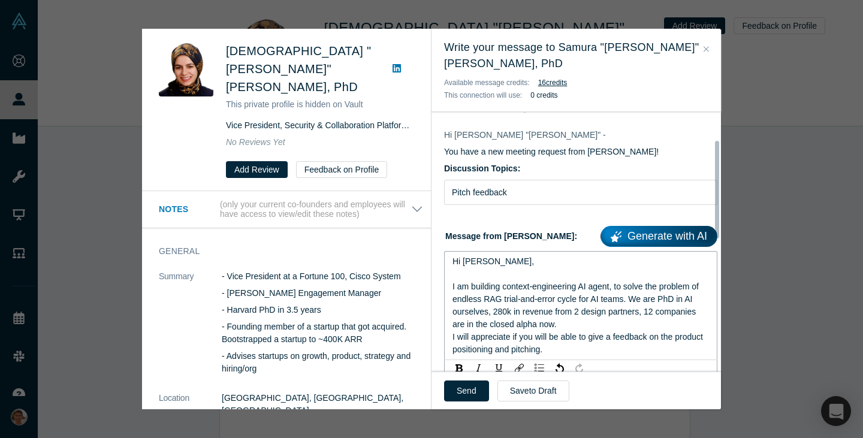
scroll to position [80, 0]
click at [468, 388] on button "Send" at bounding box center [466, 391] width 45 height 21
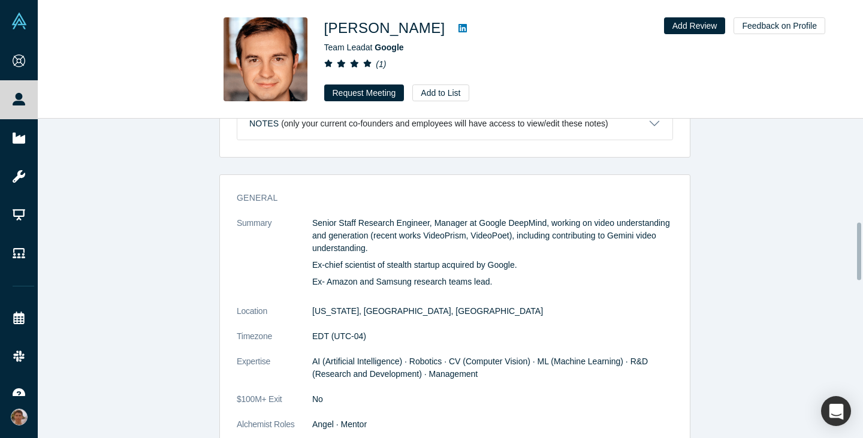
scroll to position [523, 0]
click at [459, 32] on icon at bounding box center [463, 28] width 8 height 8
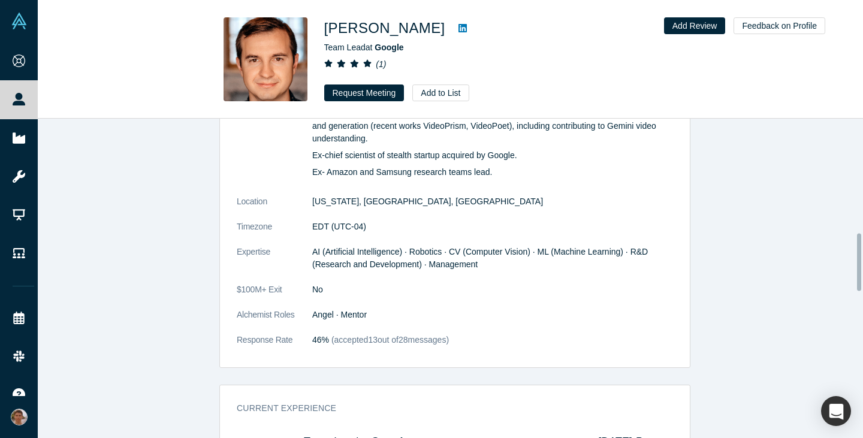
scroll to position [634, 0]
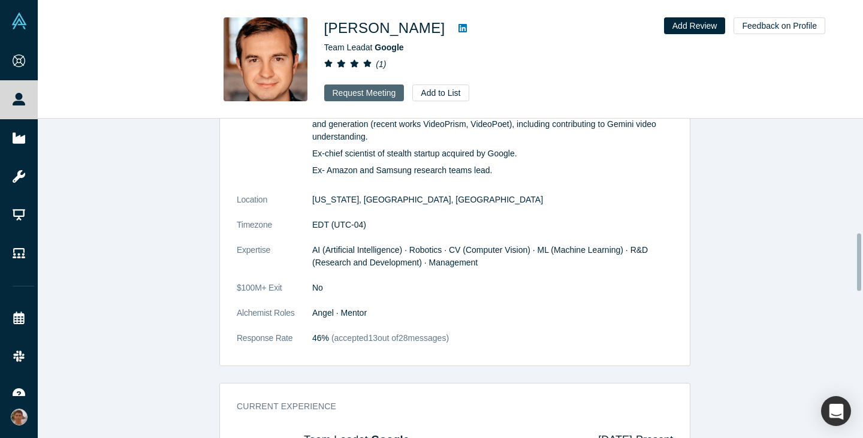
click at [347, 91] on button "Request Meeting" at bounding box center [364, 93] width 80 height 17
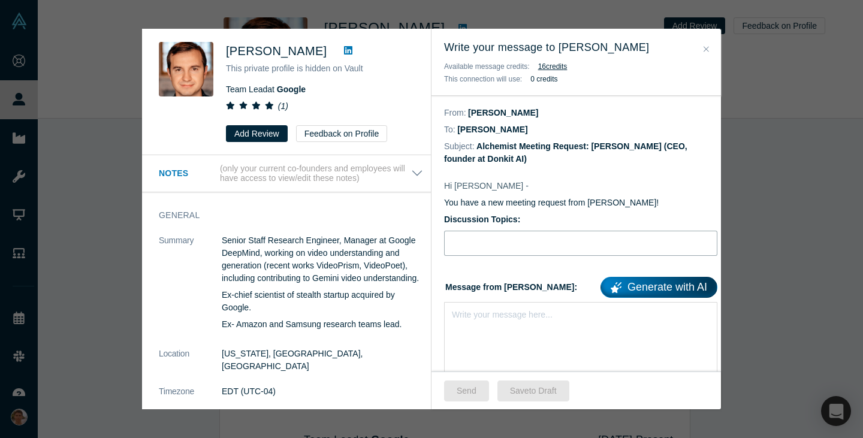
click at [498, 245] on input "Discussion Topics:" at bounding box center [580, 243] width 273 height 25
type input "Pitch feedback"
click at [483, 337] on div "Write your message here..." at bounding box center [580, 344] width 273 height 84
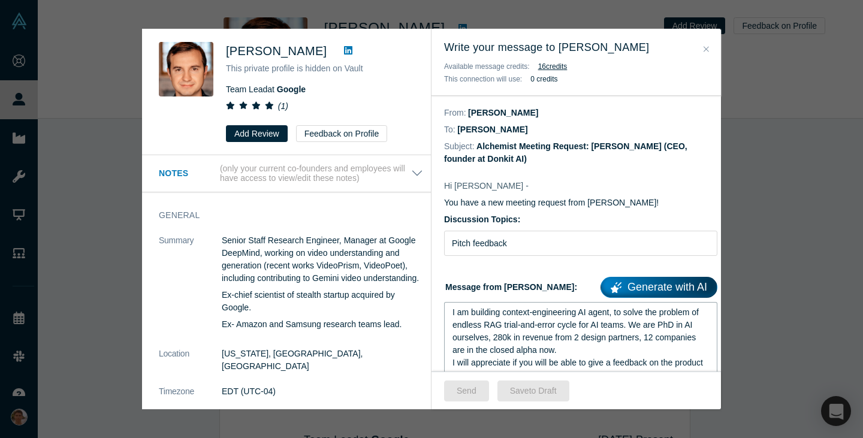
click at [454, 312] on span "I am building context-engineering AI agent, to solve the problem of endless RAG…" at bounding box center [577, 331] width 249 height 47
click at [454, 312] on div "I am building context-engineering AI agent, to solve the problem of endless RAG…" at bounding box center [581, 331] width 257 height 50
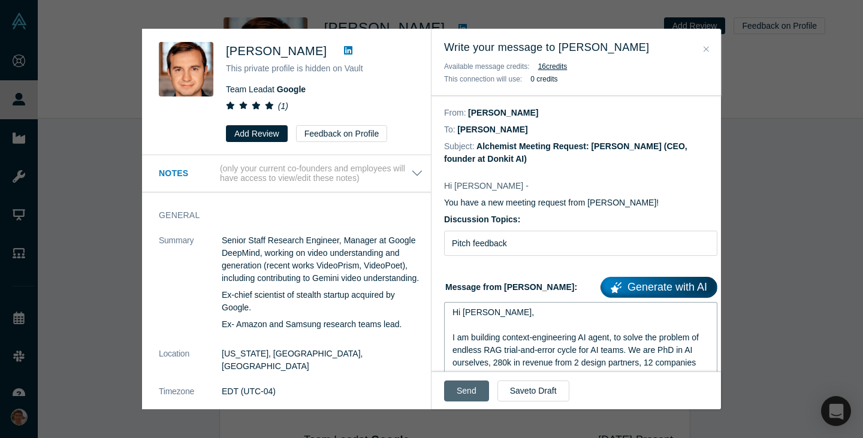
click at [455, 386] on button "Send" at bounding box center [466, 391] width 45 height 21
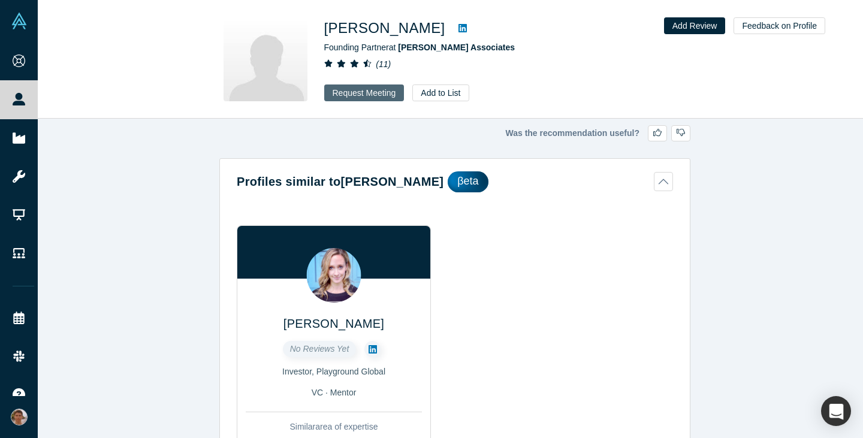
click at [337, 93] on button "Request Meeting" at bounding box center [364, 93] width 80 height 17
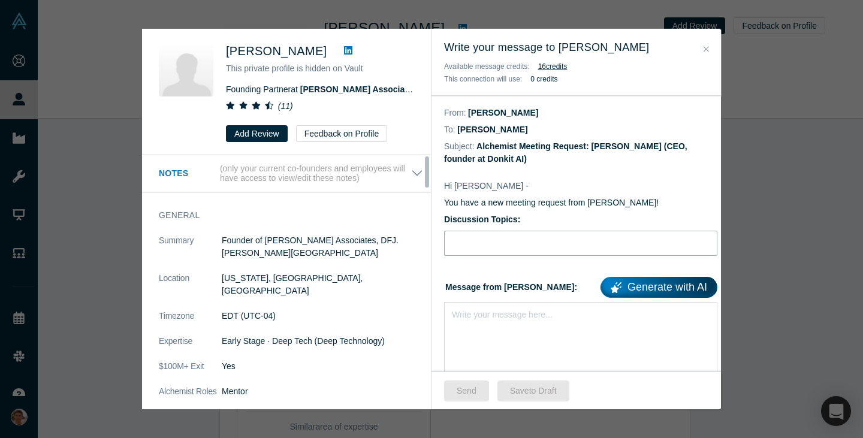
click at [505, 255] on input "Discussion Topics:" at bounding box center [580, 243] width 273 height 25
type input "Pitch feedback"
click at [493, 318] on div "rdw-editor" at bounding box center [581, 312] width 257 height 13
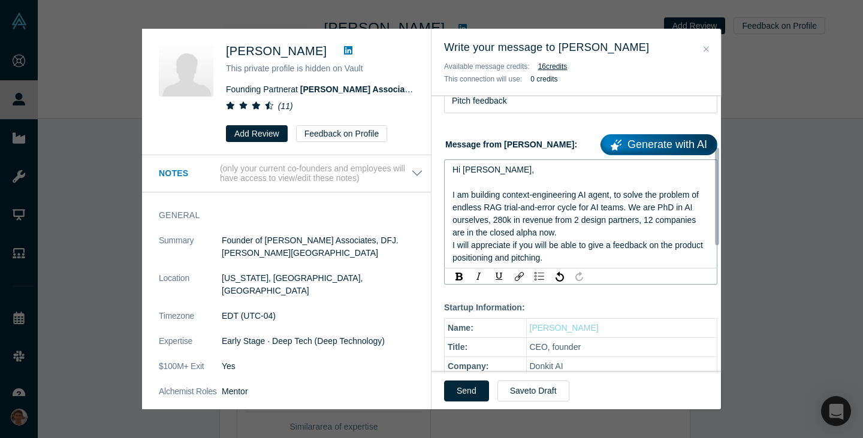
scroll to position [143, 0]
click at [468, 382] on button "Send" at bounding box center [466, 391] width 45 height 21
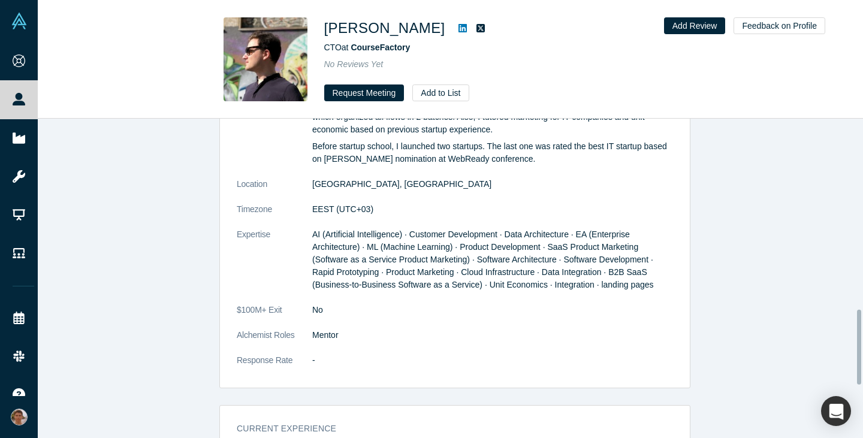
scroll to position [818, 0]
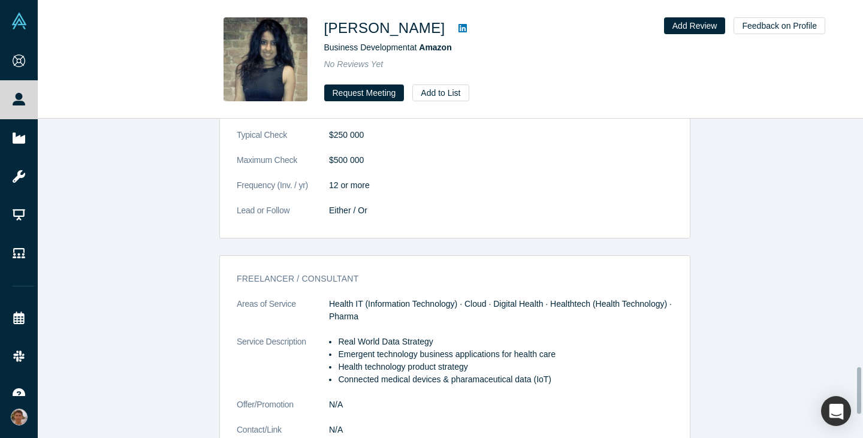
scroll to position [1737, 0]
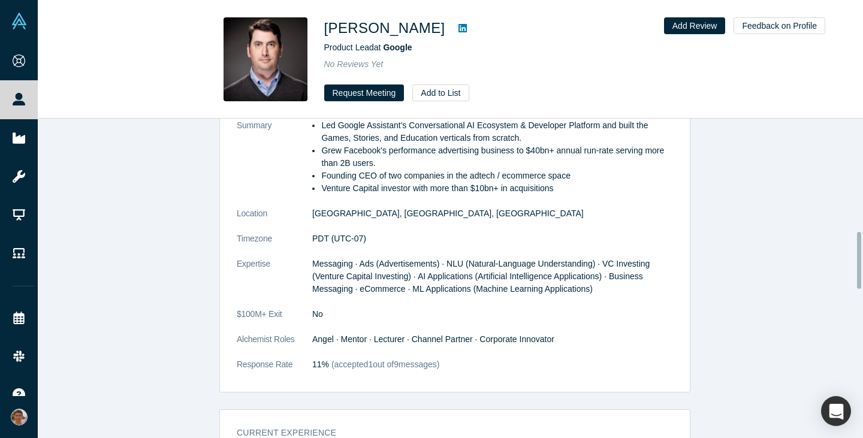
scroll to position [632, 0]
click at [351, 95] on button "Request Meeting" at bounding box center [364, 93] width 80 height 17
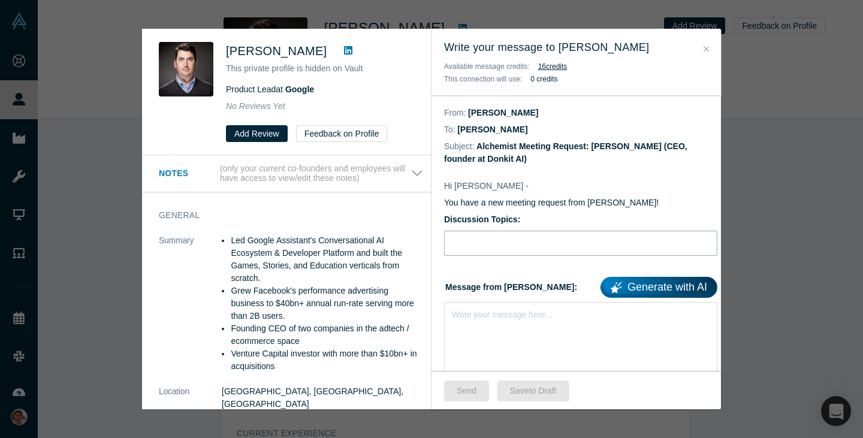
click at [509, 247] on input "Discussion Topics:" at bounding box center [580, 243] width 273 height 25
click at [514, 306] on div "rdw-editor" at bounding box center [581, 312] width 257 height 13
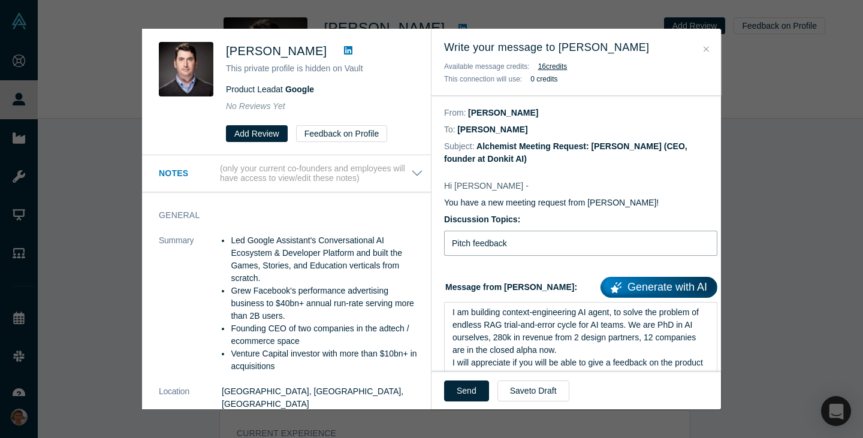
click at [468, 248] on input "Pitch feedback" at bounding box center [580, 243] width 273 height 25
click at [545, 244] on input "Pitch feedback" at bounding box center [580, 243] width 273 height 25
type input "Pitch feedback and GTM advice"
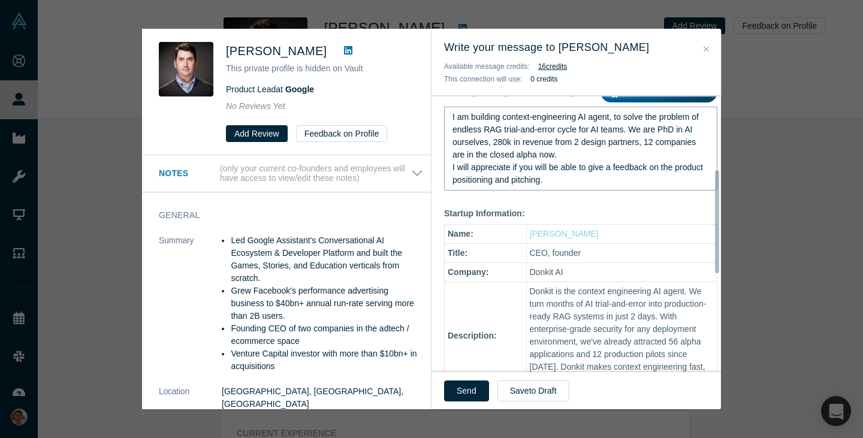
scroll to position [196, 0]
click at [590, 177] on div "I will appreciate if you will be able to give a feedback on the product positio…" at bounding box center [581, 173] width 257 height 25
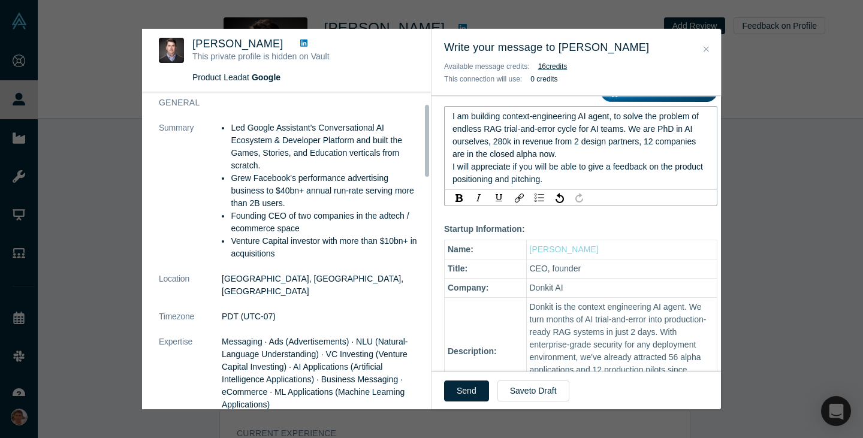
scroll to position [0, 0]
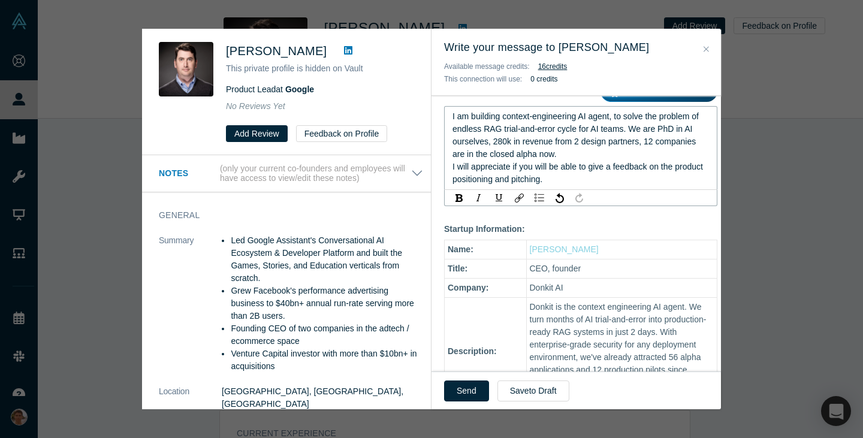
click at [453, 167] on span "I will appreciate if you will be able to give a feedback on the product positio…" at bounding box center [579, 173] width 253 height 22
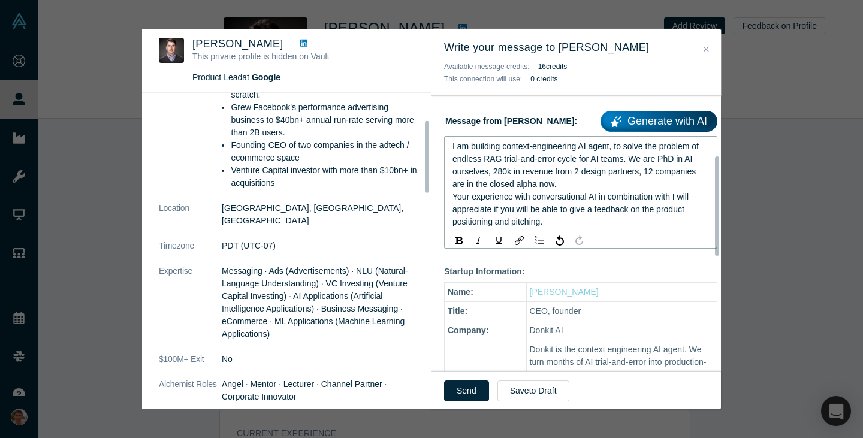
scroll to position [162, 0]
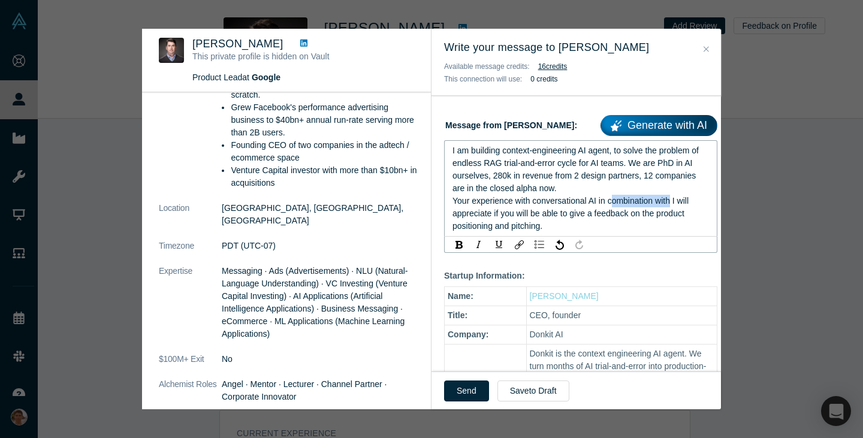
drag, startPoint x: 670, startPoint y: 200, endPoint x: 608, endPoint y: 203, distance: 61.2
click at [608, 203] on span "Your experience with conversational AI in combination with I will appreciate if…" at bounding box center [572, 213] width 239 height 35
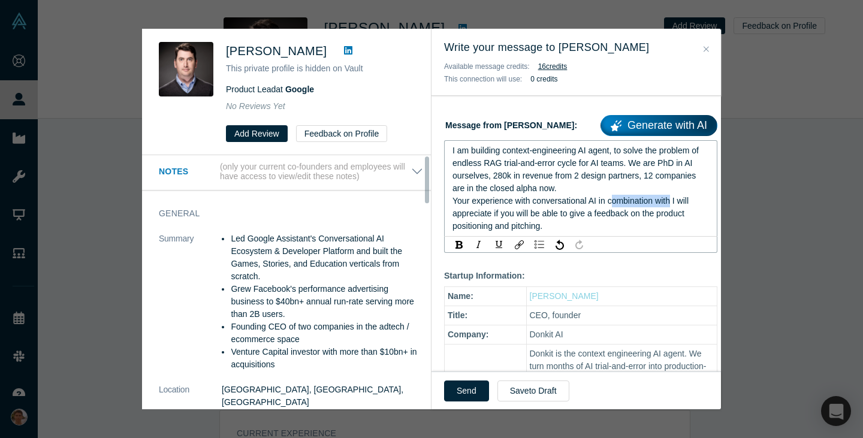
scroll to position [1, 0]
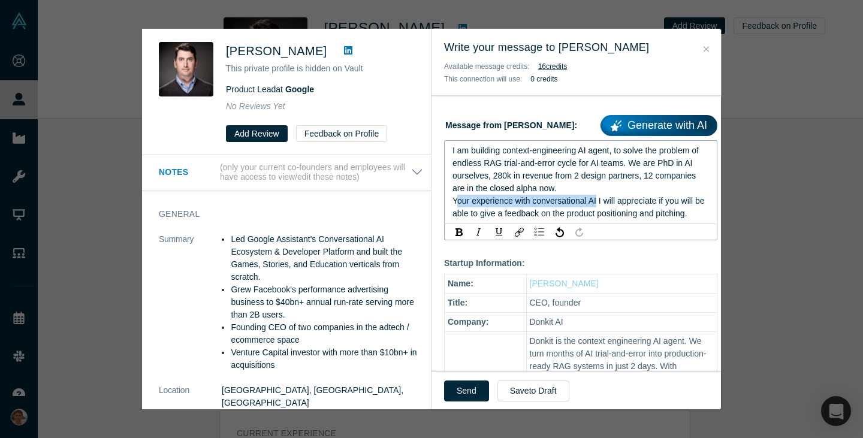
drag, startPoint x: 595, startPoint y: 201, endPoint x: 457, endPoint y: 204, distance: 137.9
click at [457, 204] on span "Your experience with conversational AI I will appreciate if you will be able to…" at bounding box center [580, 207] width 254 height 22
click at [598, 204] on span "Your experience with conversational AI I will appreciate if you will be able to…" at bounding box center [580, 207] width 254 height 22
drag, startPoint x: 593, startPoint y: 202, endPoint x: 430, endPoint y: 204, distance: 163.1
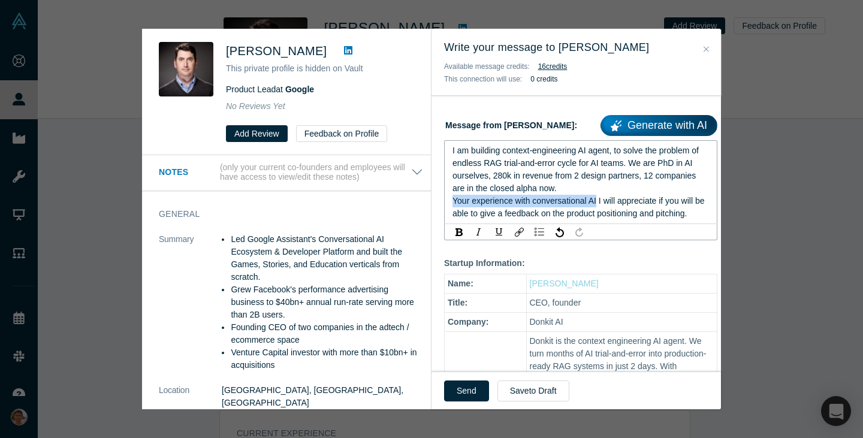
click at [430, 204] on div "[PERSON_NAME] This private profile is hidden on Vault Product Lead at Google No…" at bounding box center [431, 219] width 579 height 381
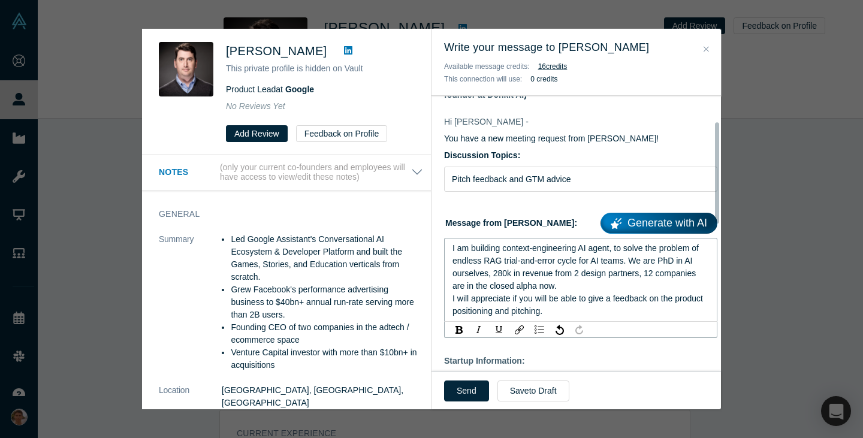
scroll to position [62, 0]
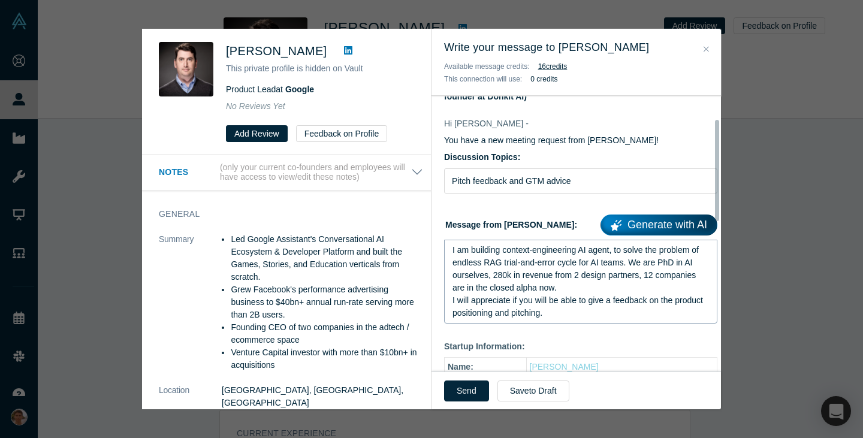
click at [451, 255] on div "I am building context-engineering AI agent, to solve the problem of endless RAG…" at bounding box center [580, 282] width 273 height 84
click at [453, 248] on span "I am building context-engineering AI agent, to solve the problem of endless RAG…" at bounding box center [577, 268] width 249 height 47
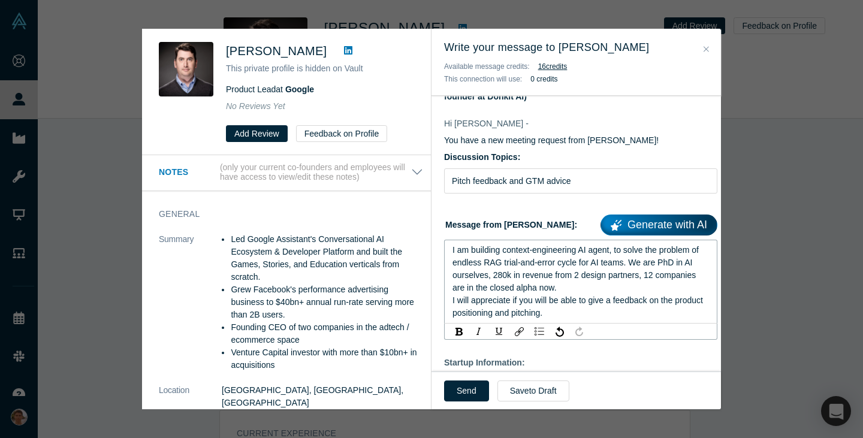
click at [481, 252] on div "I am building context-engineering AI agent, to solve the problem of endless RAG…" at bounding box center [581, 269] width 257 height 50
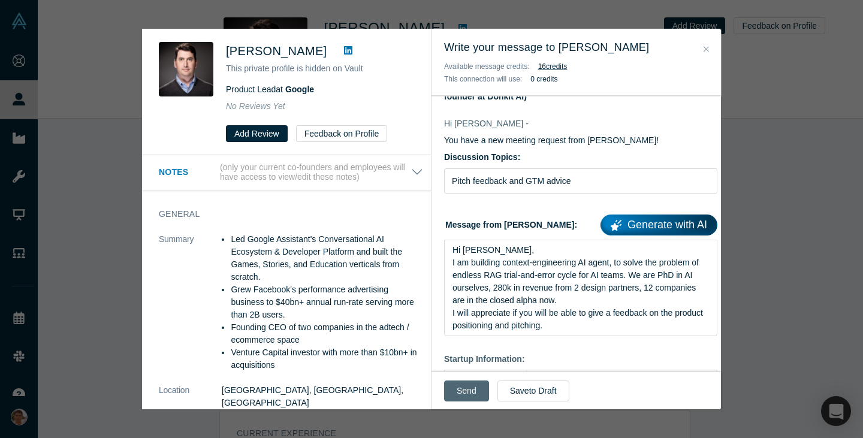
click at [474, 384] on button "Send" at bounding box center [466, 391] width 45 height 21
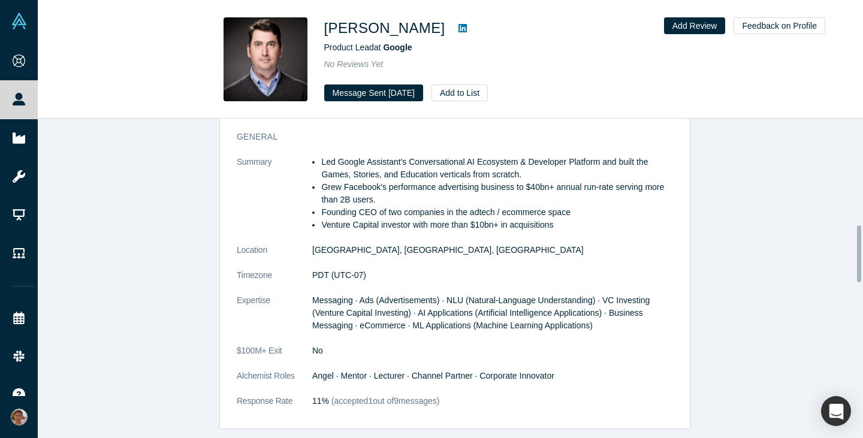
scroll to position [595, 0]
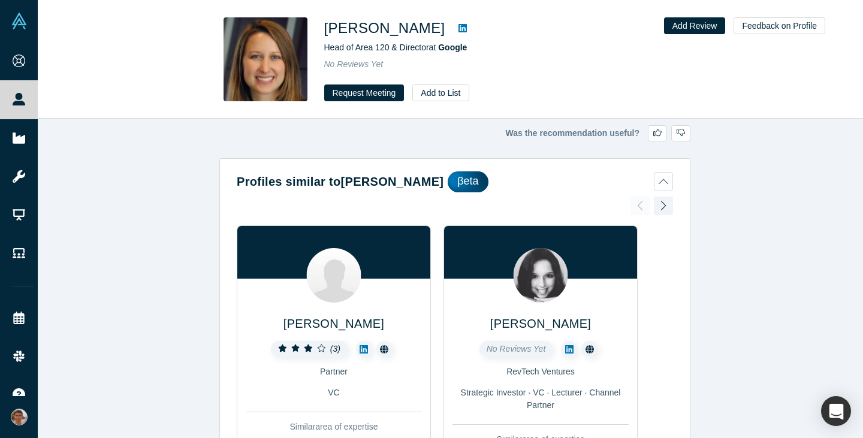
drag, startPoint x: 382, startPoint y: 91, endPoint x: 382, endPoint y: 119, distance: 27.6
click at [382, 119] on div "Michelle Gonzalez Head of Area 120 & Director at Google No Reviews Yet Request …" at bounding box center [450, 219] width 825 height 438
click at [382, 100] on button "Request Meeting" at bounding box center [364, 93] width 80 height 17
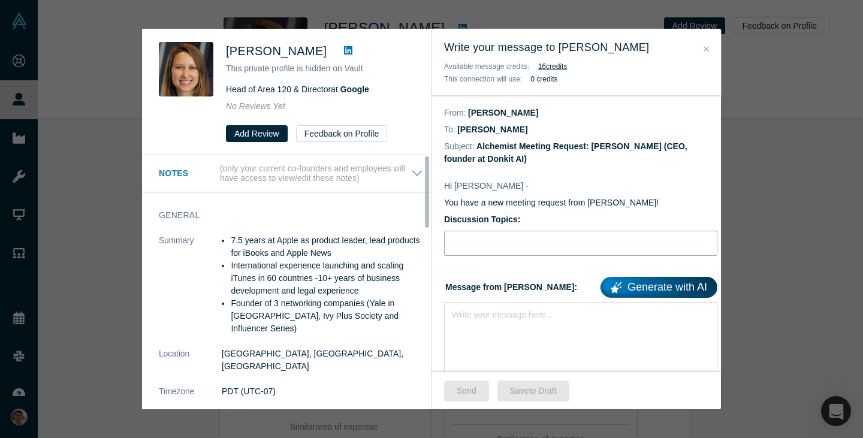
click at [480, 249] on input "Discussion Topics:" at bounding box center [580, 243] width 273 height 25
type input "Pitch feedback and advice on the product"
click at [504, 315] on div "rdw-editor" at bounding box center [581, 312] width 257 height 13
paste div "rdw-editor"
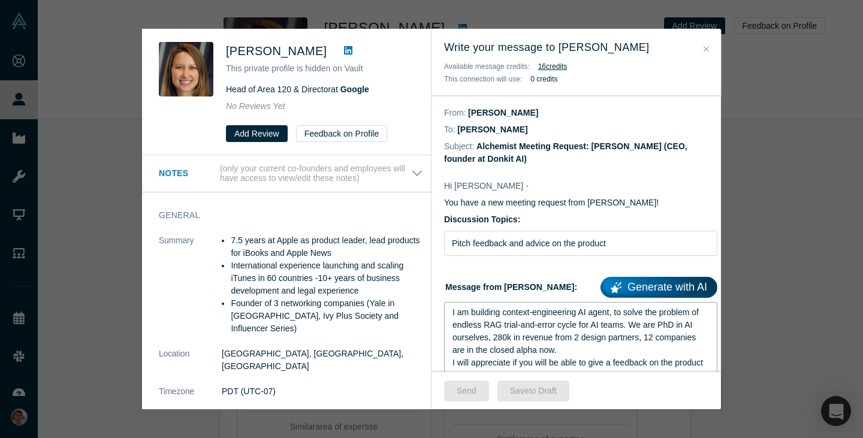
click at [453, 315] on span "I am building context-engineering AI agent, to solve the problem of endless RAG…" at bounding box center [577, 331] width 249 height 47
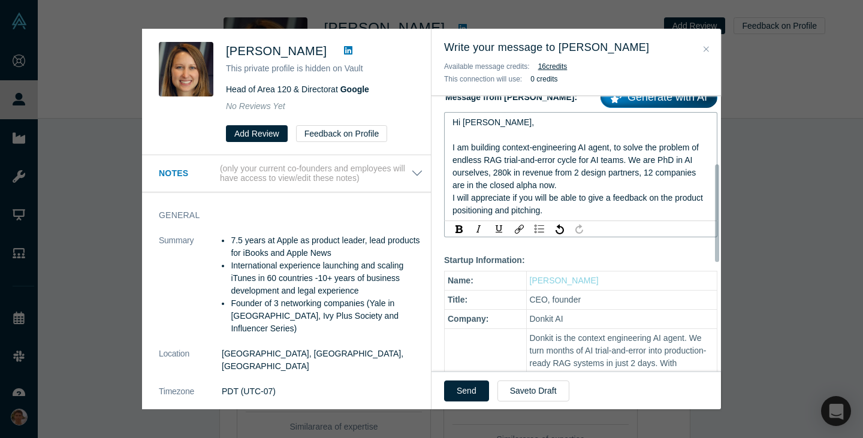
scroll to position [191, 0]
click at [606, 215] on div "I will appreciate if you will be able to give a feedback on the product positio…" at bounding box center [581, 203] width 257 height 25
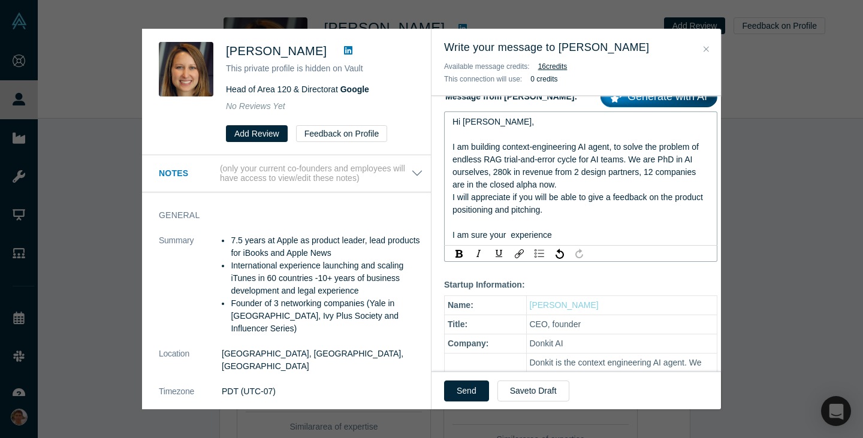
drag, startPoint x: 575, startPoint y: 237, endPoint x: 452, endPoint y: 237, distance: 122.9
click at [453, 237] on div "I will appreciate if you will be able to give a feedback on the product positio…" at bounding box center [581, 216] width 257 height 50
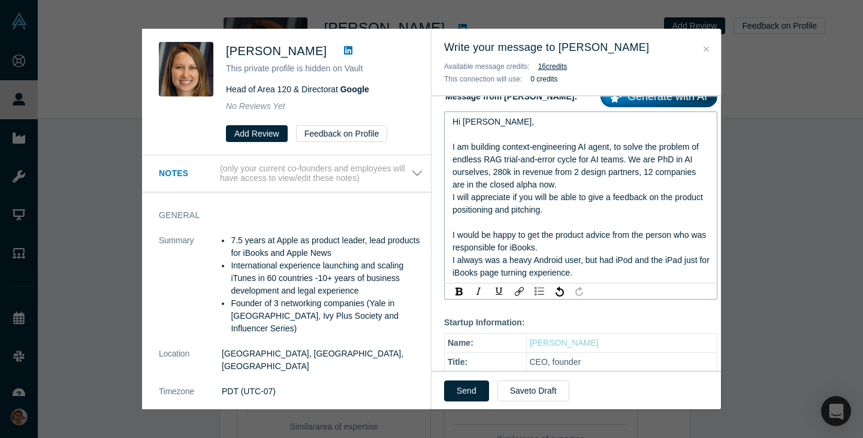
click at [611, 264] on span "I will appreciate if you will be able to give a feedback on the product positio…" at bounding box center [583, 234] width 260 height 85
click at [662, 261] on span "I will appreciate if you will be able to give a feedback on the product positio…" at bounding box center [582, 234] width 259 height 85
click at [629, 279] on div "I will appreciate if you will be able to give a feedback on the product positio…" at bounding box center [581, 235] width 257 height 88
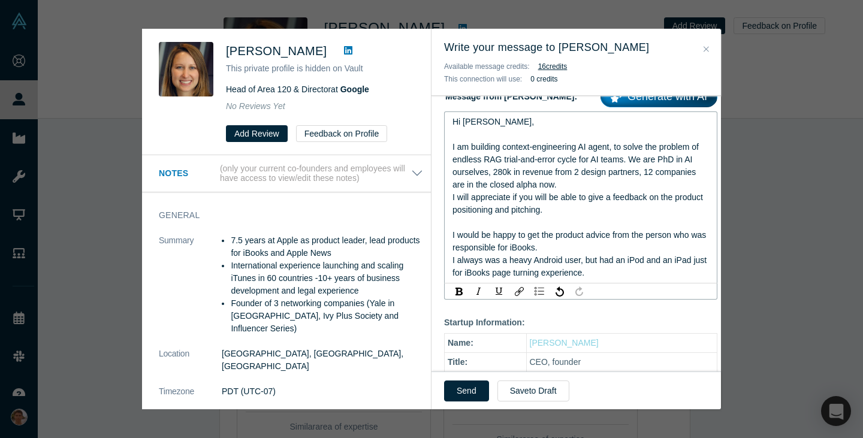
click at [618, 263] on span "I will appreciate if you will be able to give a feedback on the product positio…" at bounding box center [581, 234] width 257 height 85
click at [653, 261] on span "I will appreciate if you will be able to give a feedback on the product positio…" at bounding box center [581, 234] width 257 height 85
click at [611, 273] on div "I will appreciate if you will be able to give a feedback on the product positio…" at bounding box center [581, 235] width 257 height 88
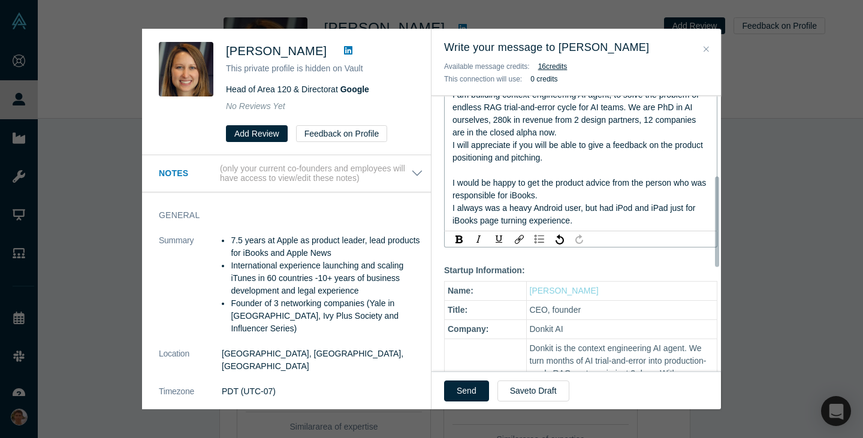
scroll to position [243, 0]
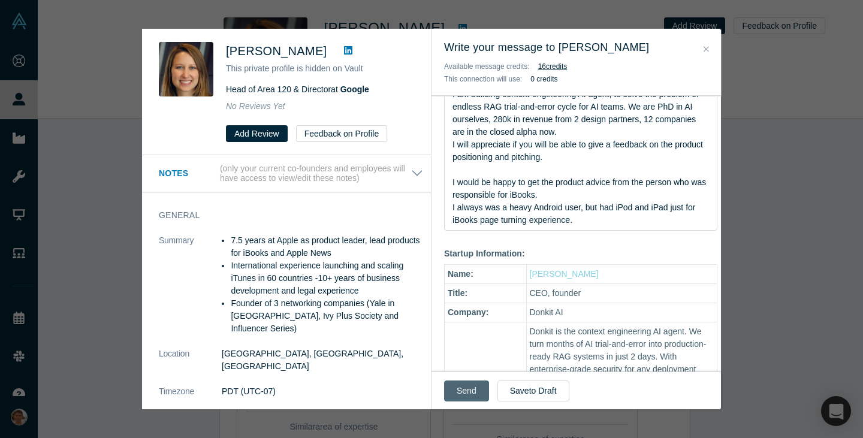
click at [475, 384] on button "Send" at bounding box center [466, 391] width 45 height 21
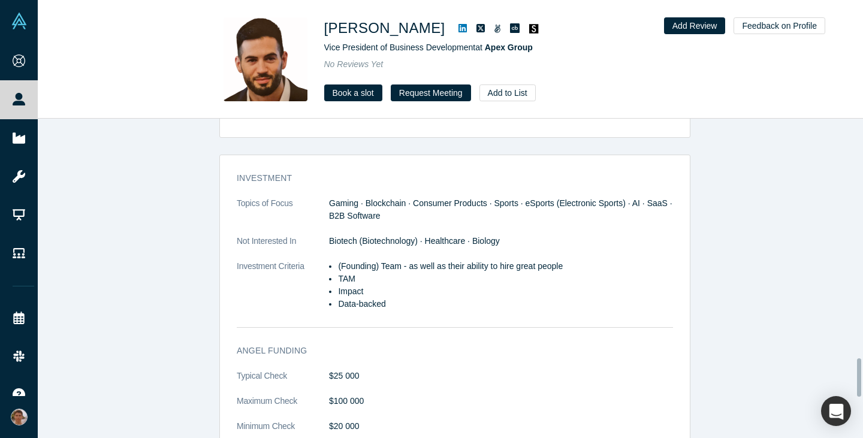
scroll to position [2021, 0]
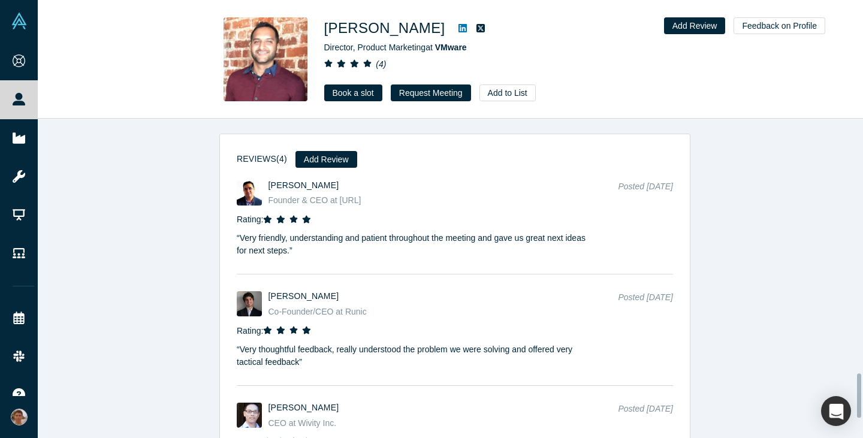
scroll to position [1845, 0]
click at [335, 88] on link "Book a slot" at bounding box center [353, 93] width 58 height 17
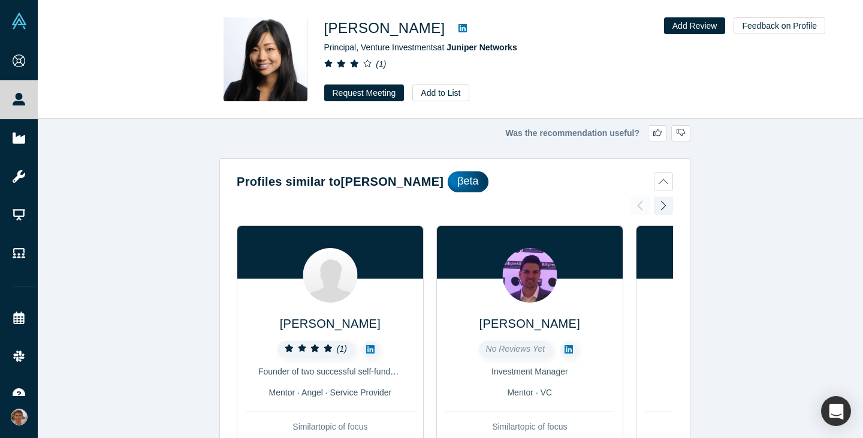
click at [702, 254] on div "Was the recommendation useful? Profiles similar to Shelly Rao βeta Val Rayzman …" at bounding box center [455, 283] width 834 height 329
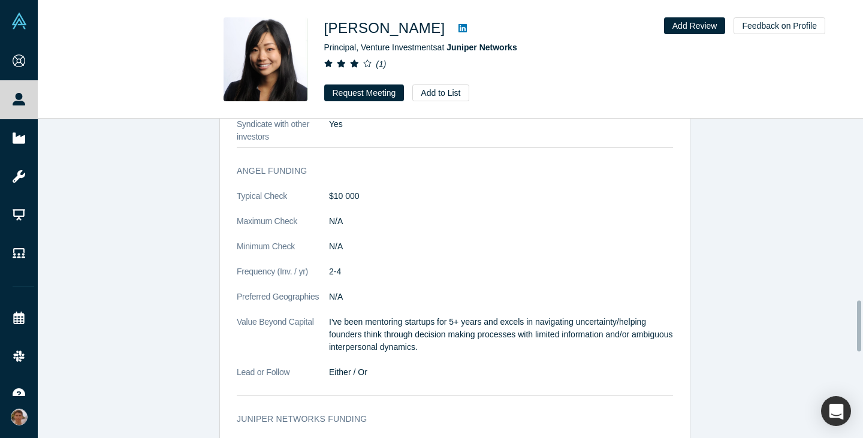
scroll to position [1137, 0]
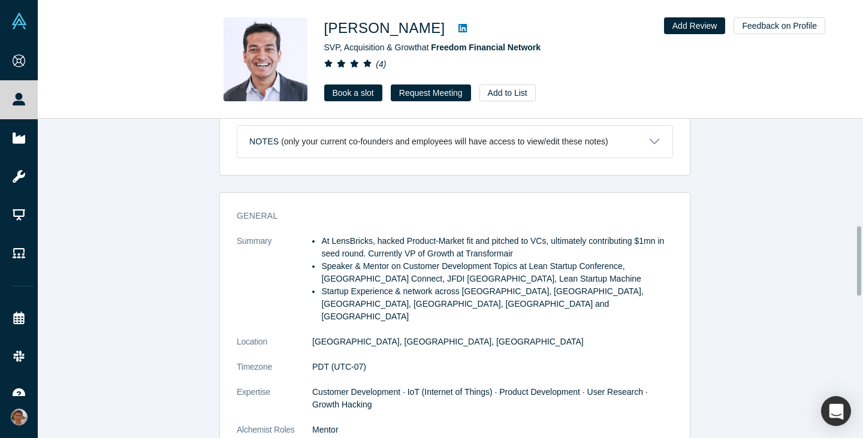
scroll to position [492, 0]
drag, startPoint x: 350, startPoint y: 91, endPoint x: 321, endPoint y: 86, distance: 29.2
click at [321, 86] on div "[PERSON_NAME] SVP, Acquisition & Growth at Freedom Financial Network ( 4 ) Book…" at bounding box center [450, 59] width 471 height 84
click at [331, 91] on link "Book a slot" at bounding box center [353, 93] width 58 height 17
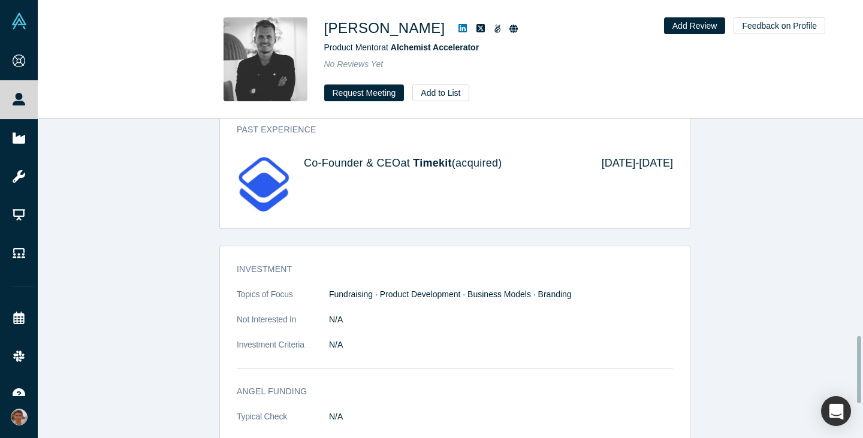
scroll to position [1200, 0]
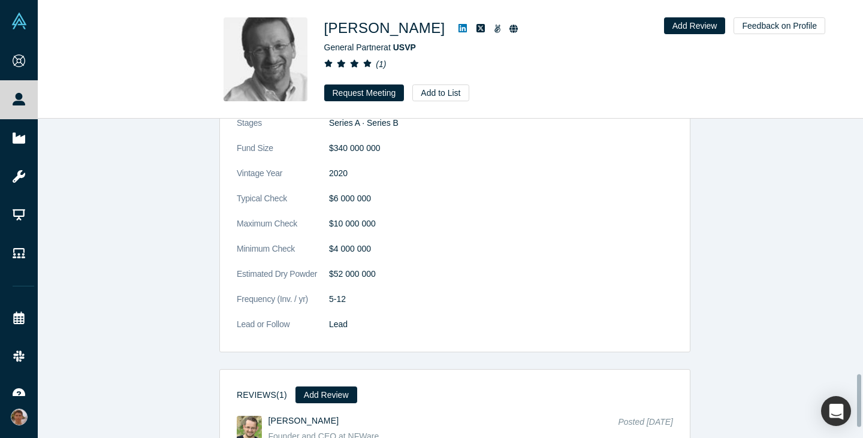
scroll to position [1610, 0]
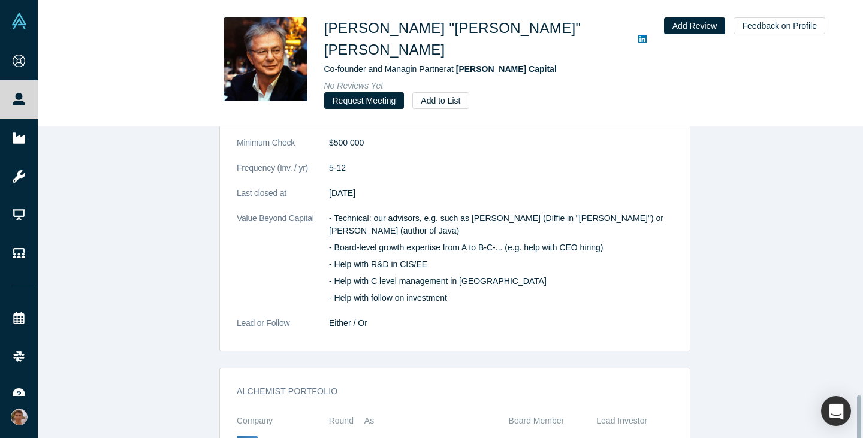
scroll to position [1750, 0]
click at [378, 92] on button "Request Meeting" at bounding box center [364, 100] width 80 height 17
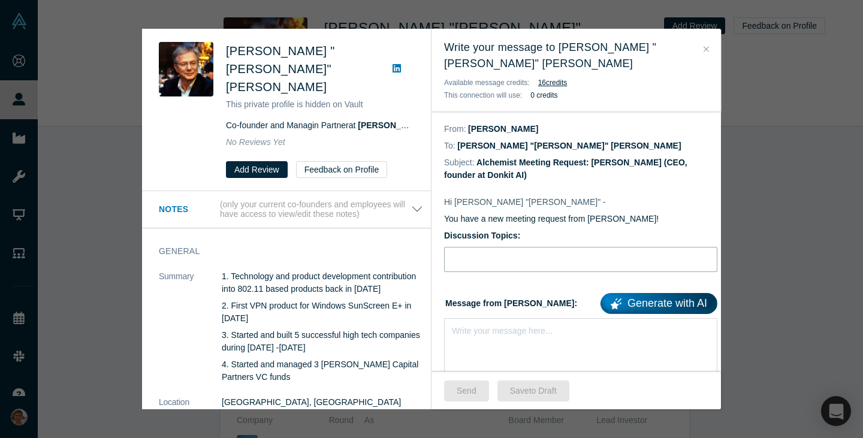
click at [523, 247] on input "Discussion Topics:" at bounding box center [580, 259] width 273 height 25
type input "Pitch feedback"
click at [519, 323] on div "rdw-editor" at bounding box center [581, 329] width 257 height 13
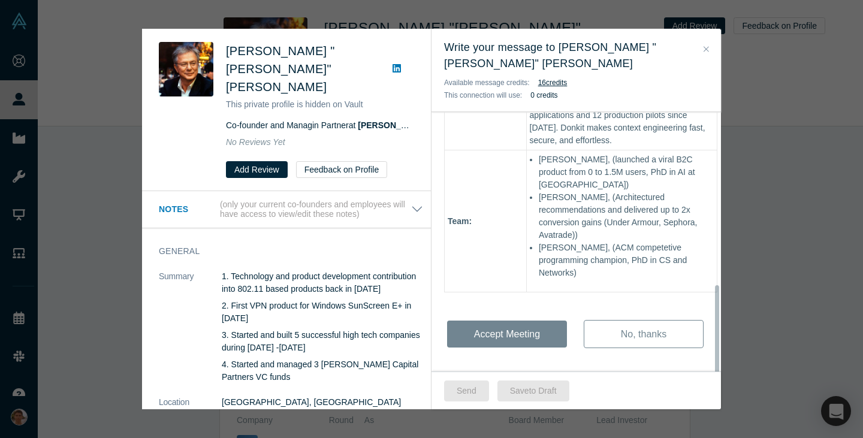
scroll to position [456, 0]
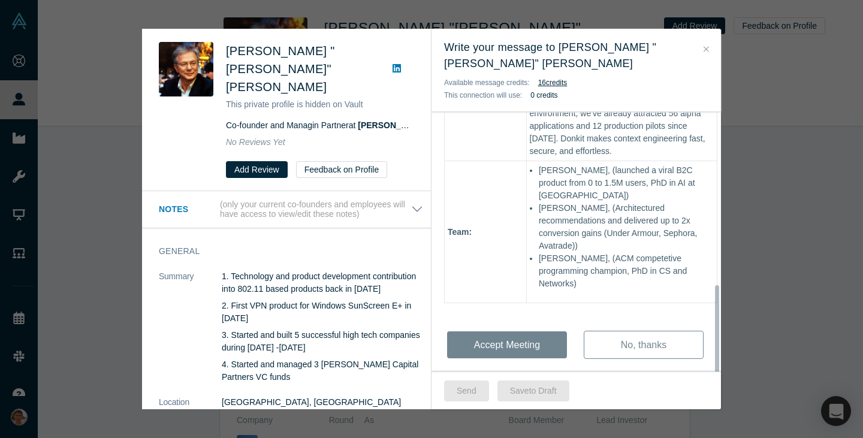
click at [504, 295] on div "Hi Alexander "Sasha" - You have a new meeting request from Mikhail Baklanov! Di…" at bounding box center [581, 59] width 299 height 664
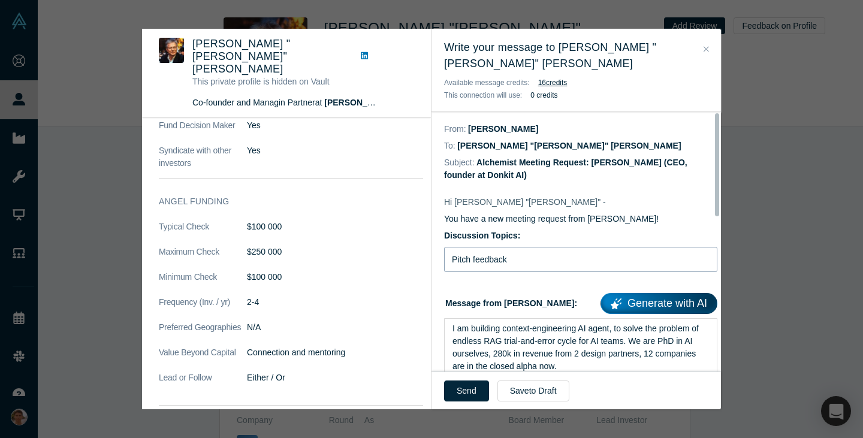
scroll to position [2, 0]
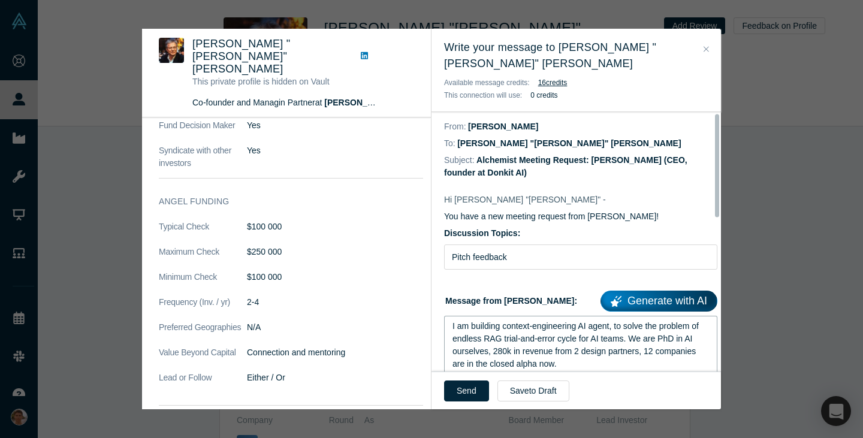
click at [453, 321] on span "I am building context-engineering AI agent, to solve the problem of endless RAG…" at bounding box center [577, 344] width 249 height 47
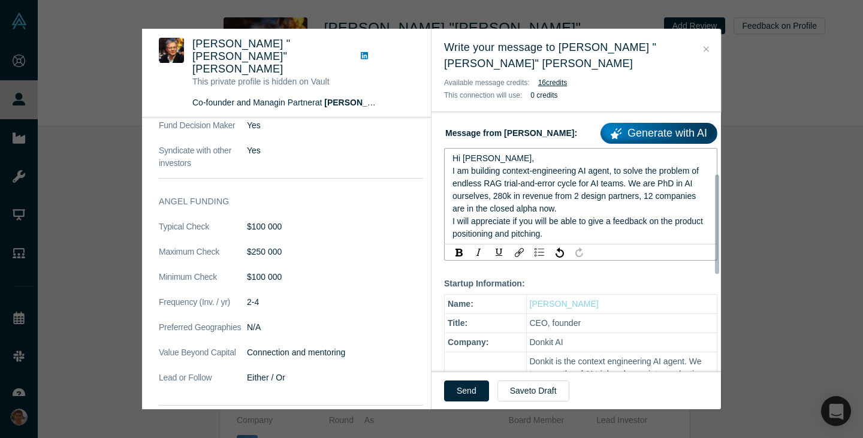
scroll to position [171, 0]
click at [525, 216] on span "I will appreciate if you will be able to give a feedback on the product positio…" at bounding box center [579, 227] width 253 height 22
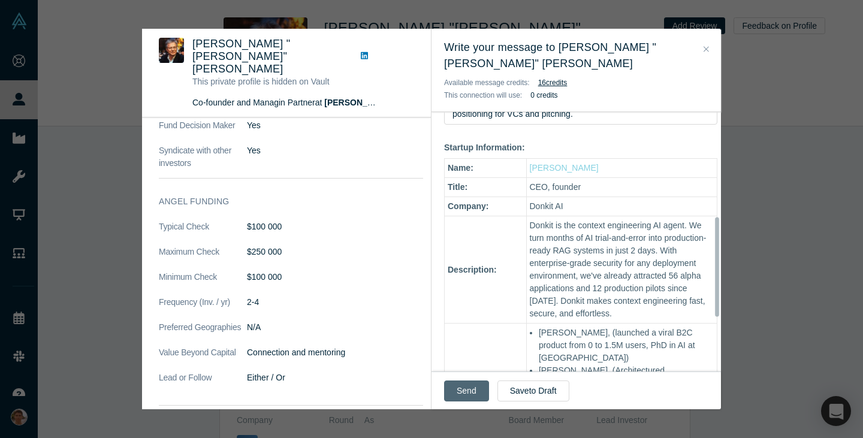
click at [471, 385] on button "Send" at bounding box center [466, 391] width 45 height 21
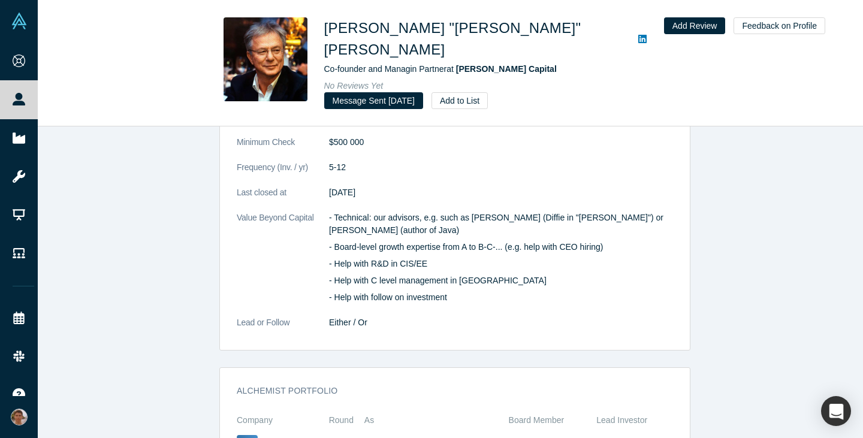
scroll to position [1055, 0]
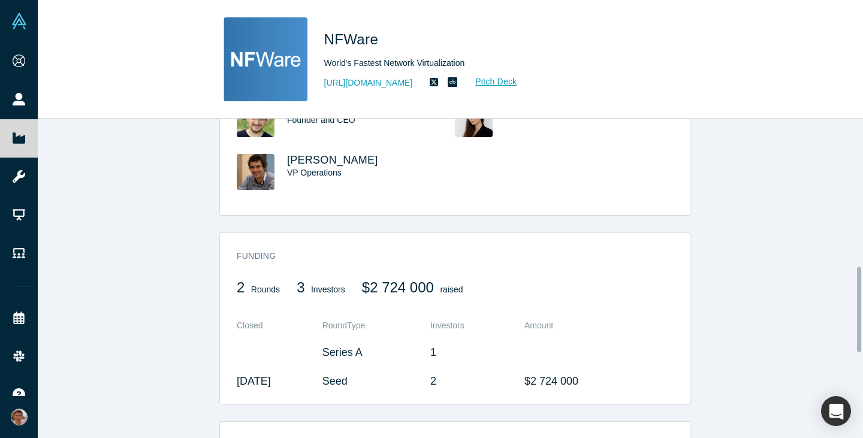
scroll to position [555, 0]
click at [383, 82] on link "[URL][DOMAIN_NAME]" at bounding box center [368, 83] width 89 height 13
click at [501, 82] on link "Pitch Deck" at bounding box center [489, 82] width 55 height 14
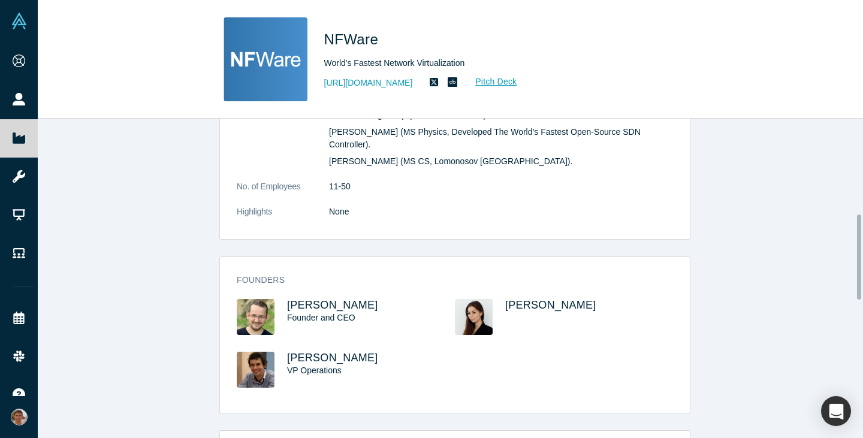
scroll to position [358, 0]
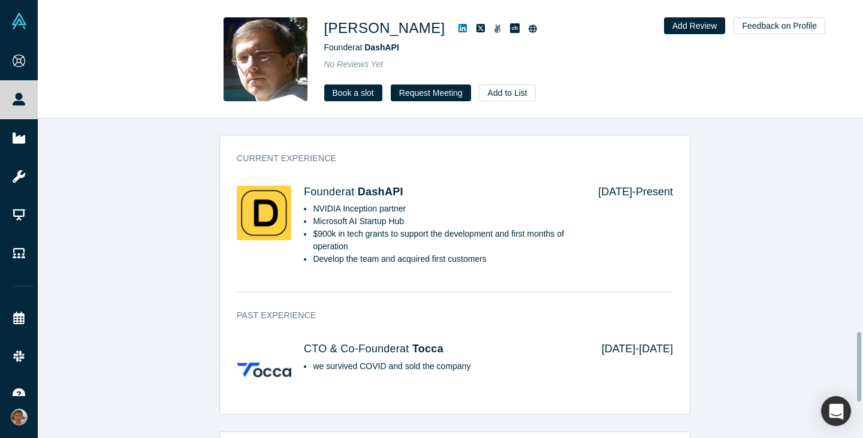
scroll to position [977, 0]
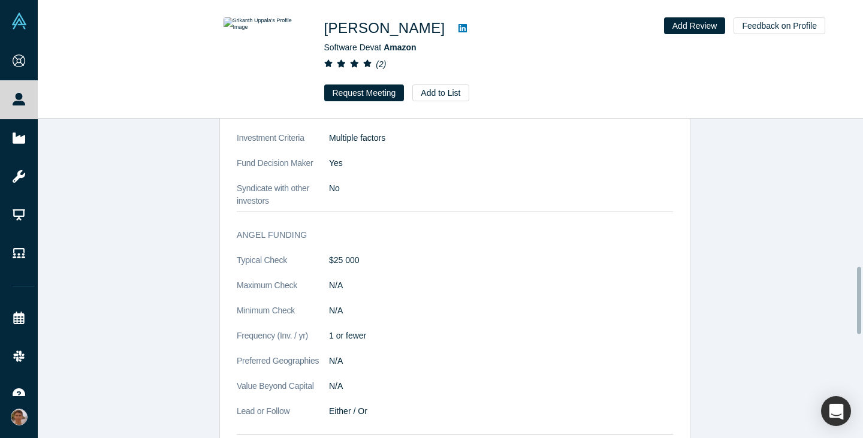
scroll to position [706, 0]
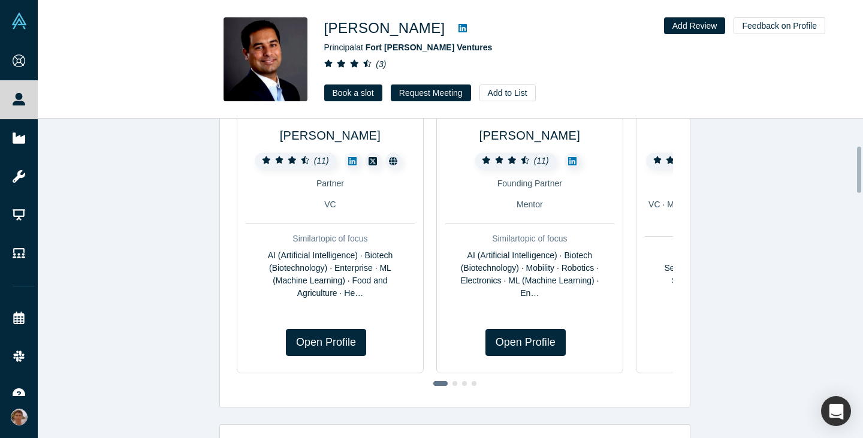
scroll to position [186, 0]
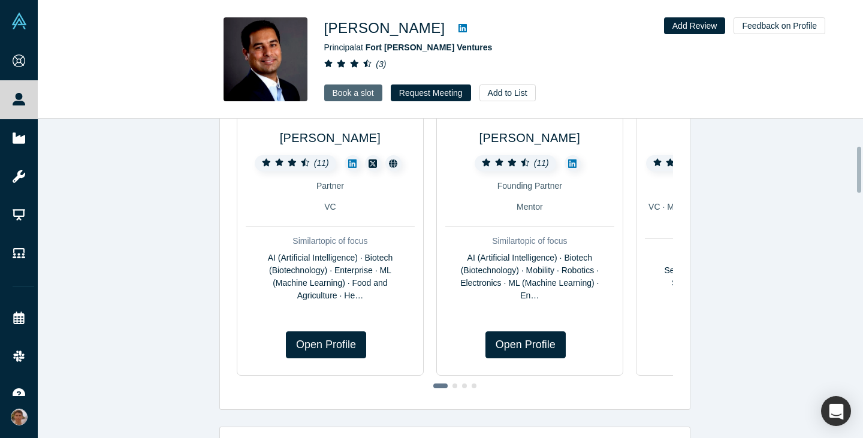
click at [342, 94] on link "Book a slot" at bounding box center [353, 93] width 58 height 17
click at [443, 91] on button "Request Meeting" at bounding box center [431, 93] width 80 height 17
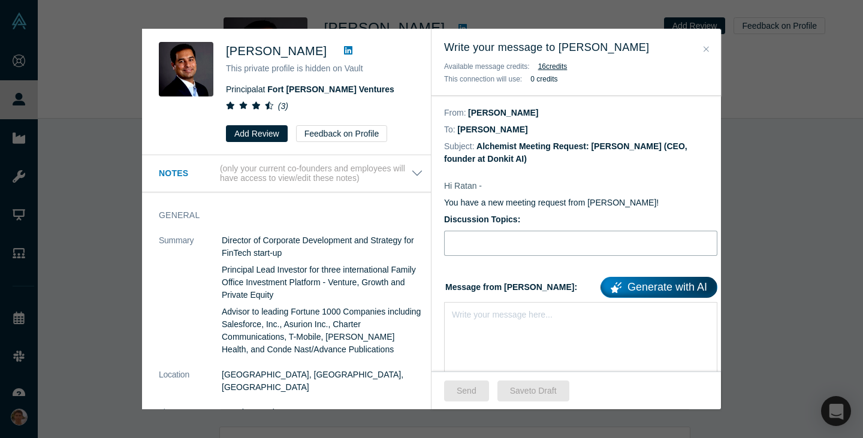
click at [509, 244] on input "Discussion Topics:" at bounding box center [580, 243] width 273 height 25
type input "Pitch feedback"
click at [514, 326] on div "Write your message here..." at bounding box center [580, 344] width 273 height 84
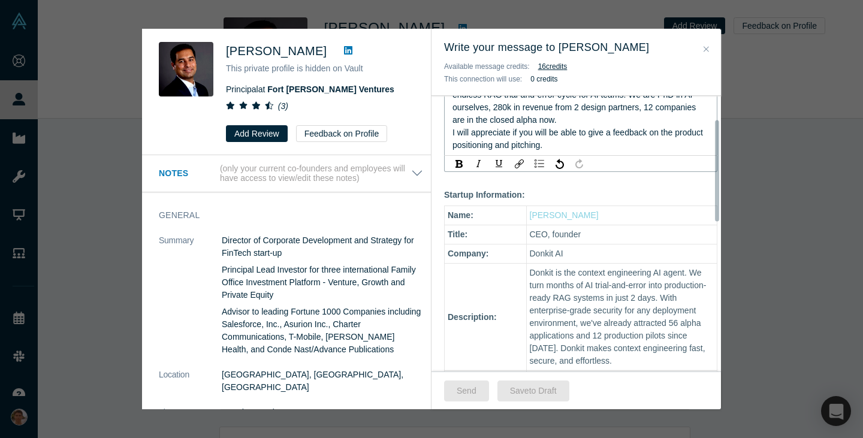
scroll to position [25, 0]
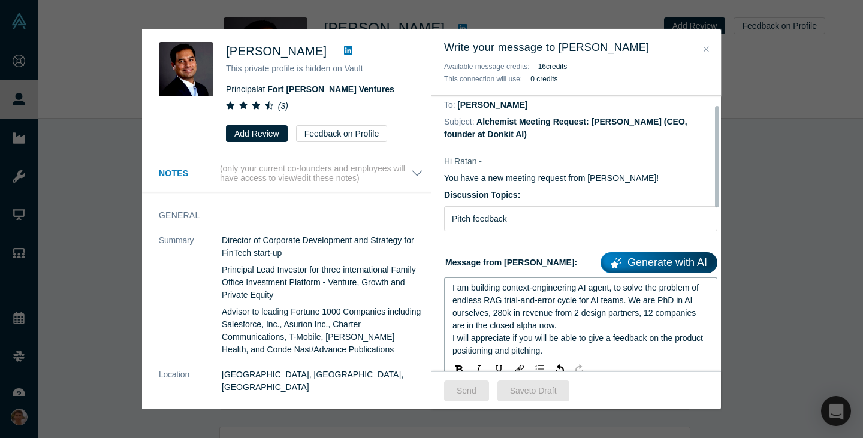
click at [454, 289] on span "I am building context-engineering AI agent, to solve the problem of endless RAG…" at bounding box center [577, 306] width 249 height 47
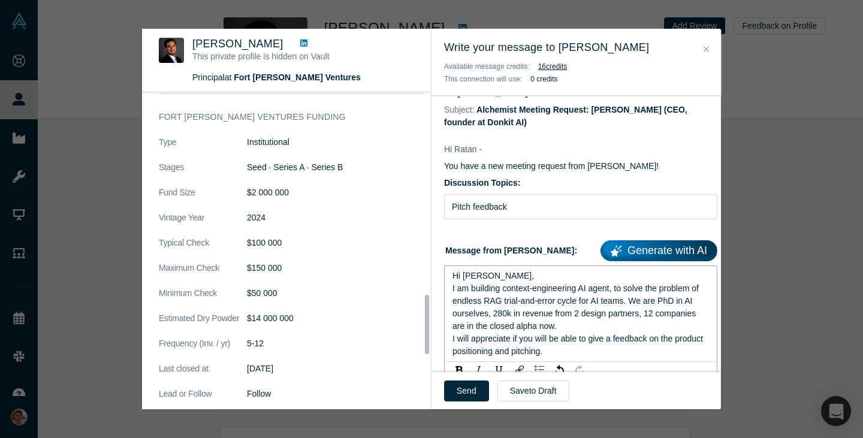
scroll to position [1084, 0]
click at [481, 388] on button "Send" at bounding box center [466, 391] width 45 height 21
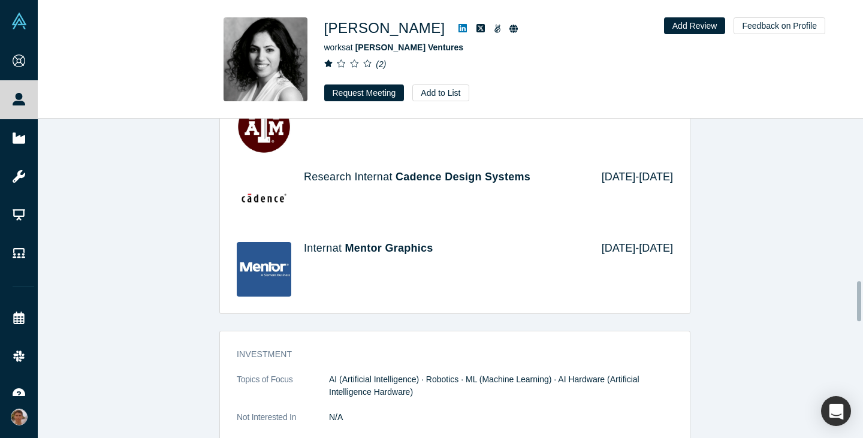
scroll to position [1306, 0]
click at [459, 27] on icon at bounding box center [463, 28] width 8 height 8
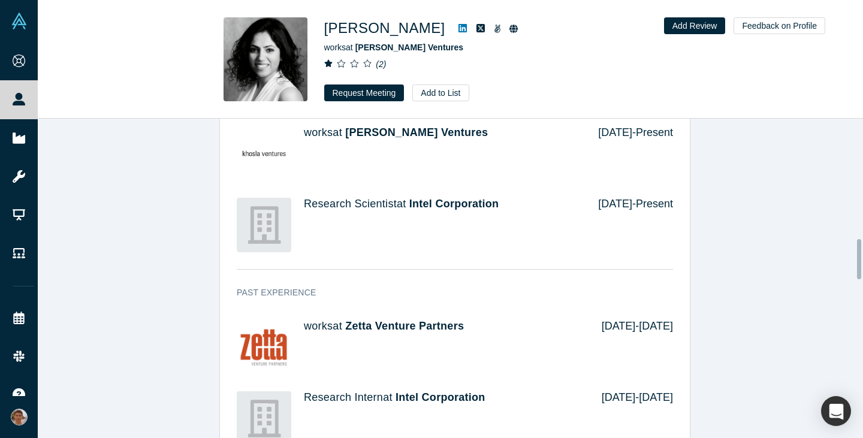
scroll to position [942, 0]
click at [372, 95] on button "Request Meeting" at bounding box center [364, 93] width 80 height 17
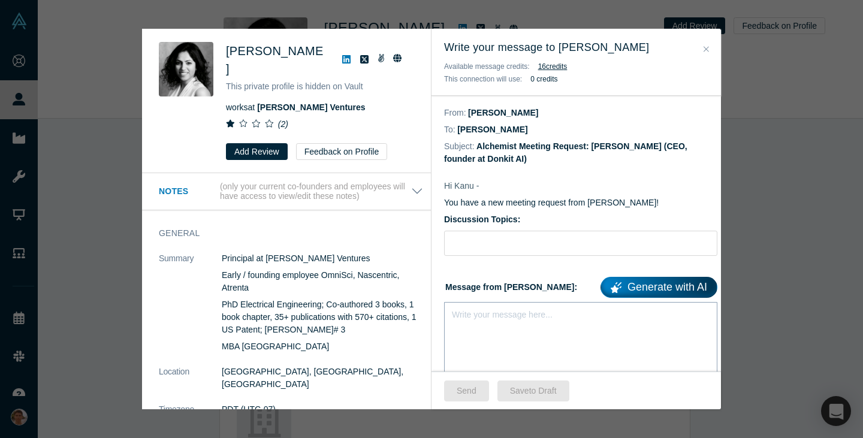
click at [526, 330] on div "Write your message here..." at bounding box center [580, 344] width 273 height 84
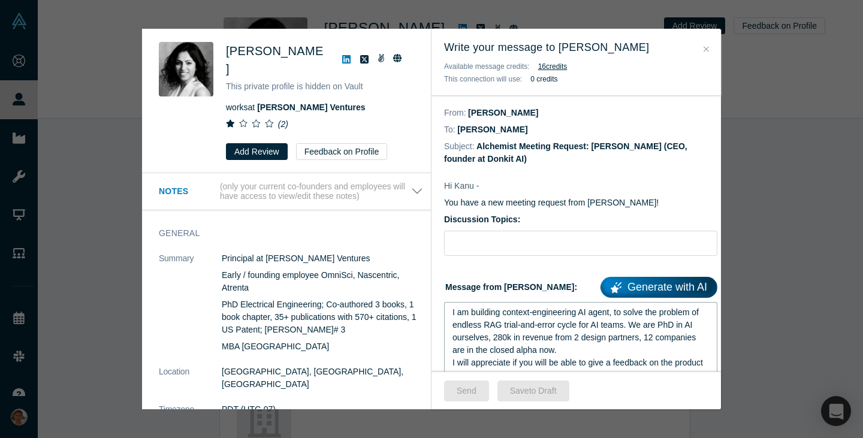
click at [448, 312] on div "I am building context-engineering AI agent, to solve the problem of endless RAG…" at bounding box center [580, 344] width 273 height 84
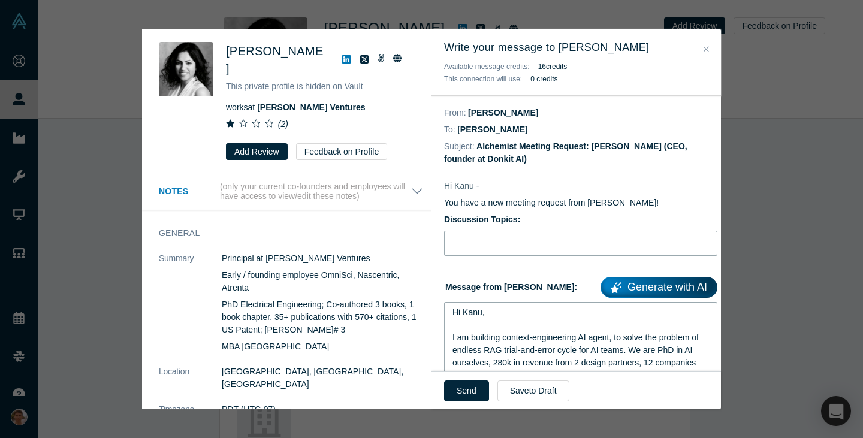
click at [537, 248] on input "Discussion Topics:" at bounding box center [580, 243] width 273 height 25
type input "Pitch feedback"
click at [460, 387] on button "Send" at bounding box center [466, 391] width 45 height 21
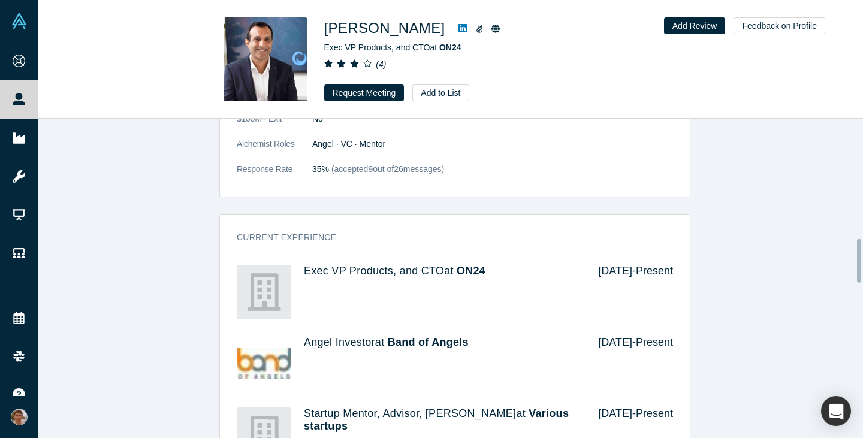
scroll to position [874, 0]
drag, startPoint x: 381, startPoint y: 94, endPoint x: 401, endPoint y: 217, distance: 124.6
click at [401, 217] on div "[PERSON_NAME] Exec VP Products, and CTO at ON24 ( 4 ) Request Meeting Add to Li…" at bounding box center [450, 219] width 825 height 438
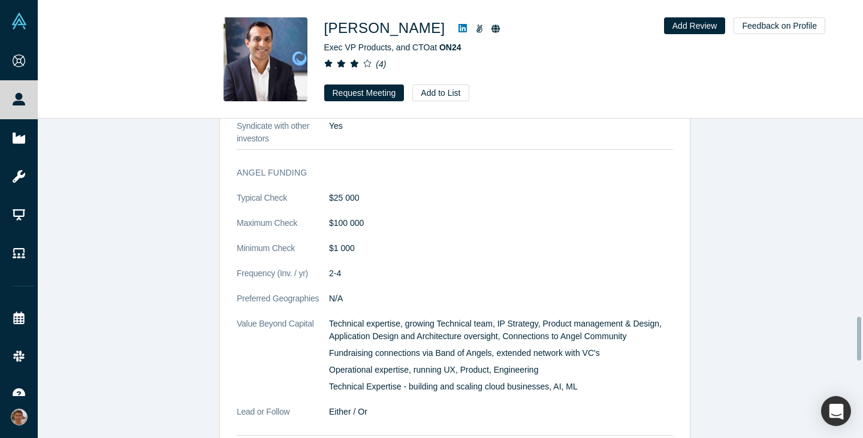
scroll to position [1450, 0]
click at [376, 101] on div "[PERSON_NAME] Exec VP Products, and CTO at ON24 ( 4 ) Request Meeting Add to Li…" at bounding box center [450, 60] width 825 height 118
click at [377, 94] on button "Request Meeting" at bounding box center [364, 93] width 80 height 17
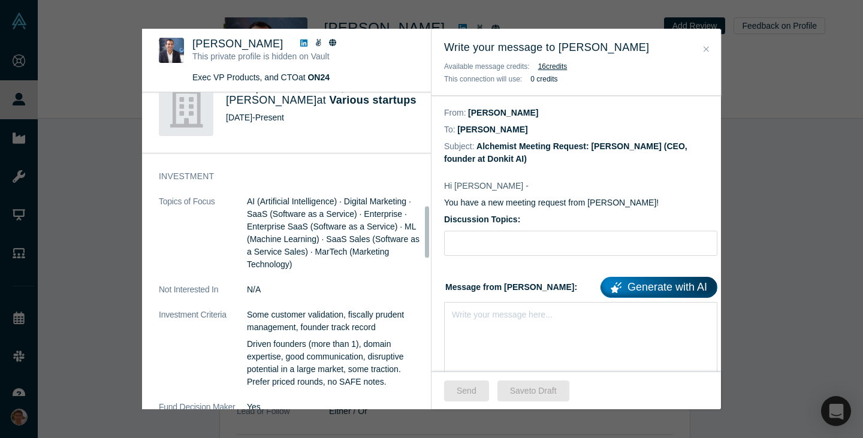
scroll to position [696, 0]
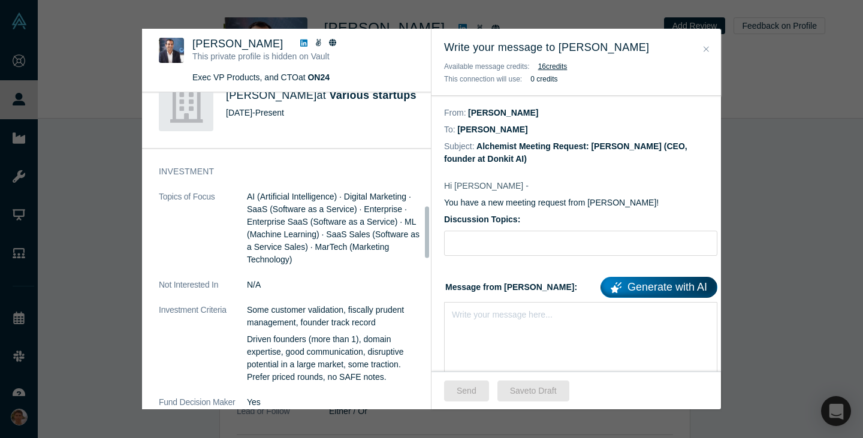
click at [496, 228] on div "Discussion Topics:" at bounding box center [580, 234] width 273 height 43
click at [489, 234] on input "Discussion Topics:" at bounding box center [580, 243] width 273 height 25
type input "Pitch feedback"
click at [495, 315] on div "rdw-editor" at bounding box center [581, 312] width 257 height 13
paste div "rdw-editor"
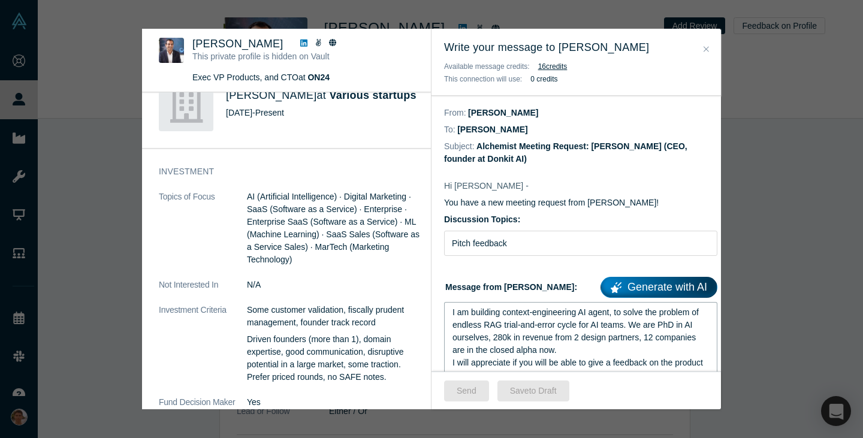
click at [456, 310] on span "I am building context-engineering AI agent, to solve the problem of endless RAG…" at bounding box center [577, 331] width 249 height 47
click at [453, 310] on span "I am building context-engineering AI agent, to solve the problem of endless RAG…" at bounding box center [577, 331] width 249 height 47
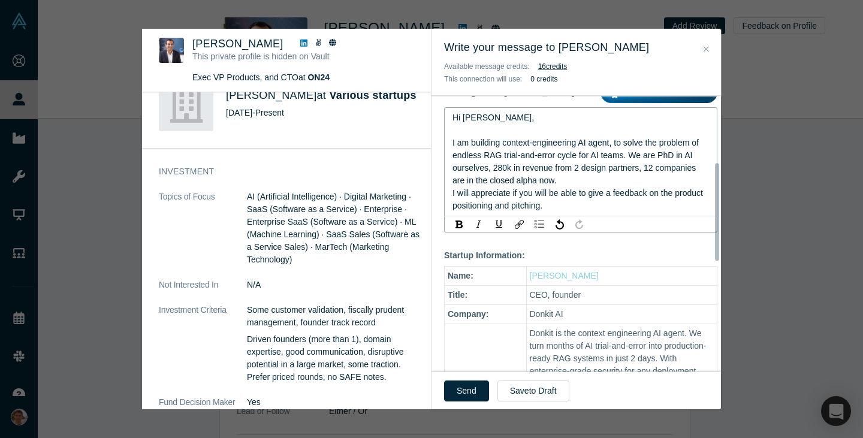
scroll to position [196, 0]
click at [462, 393] on button "Send" at bounding box center [466, 391] width 45 height 21
